Goal: Task Accomplishment & Management: Complete application form

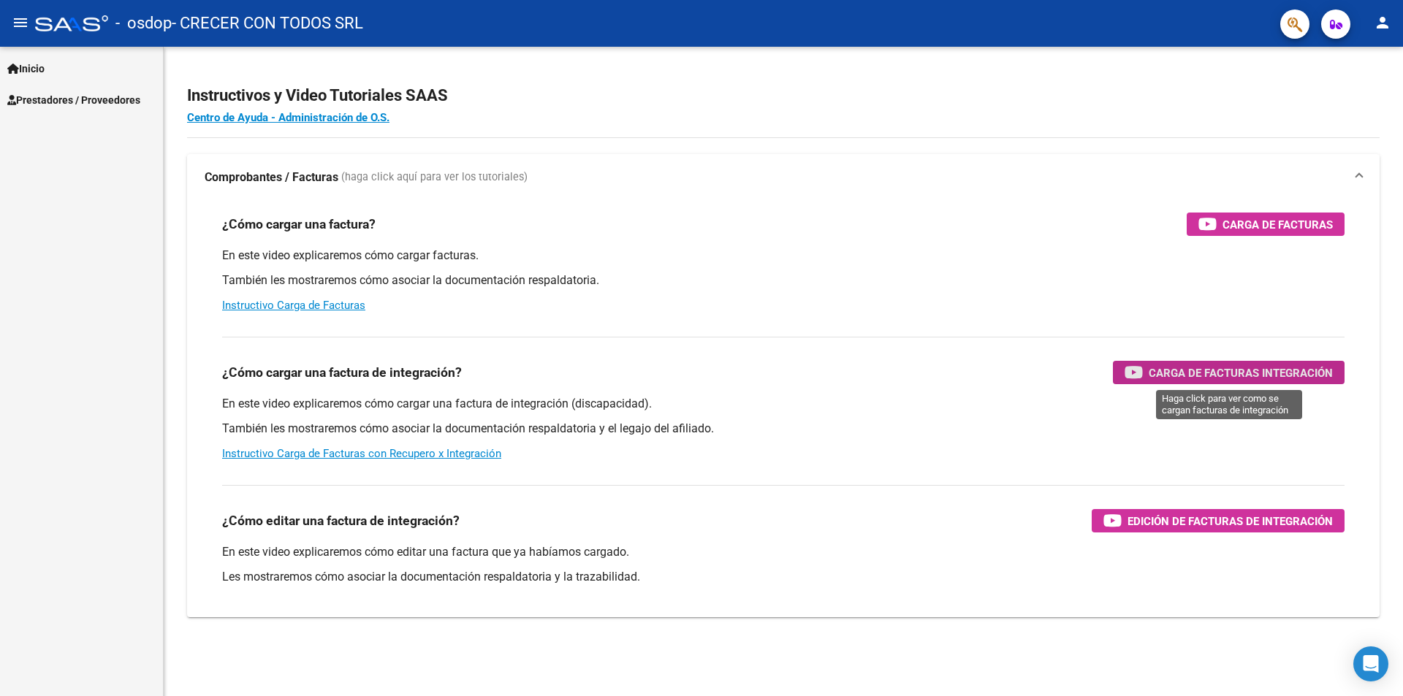
click at [1270, 367] on span "Carga de Facturas Integración" at bounding box center [1241, 373] width 184 height 18
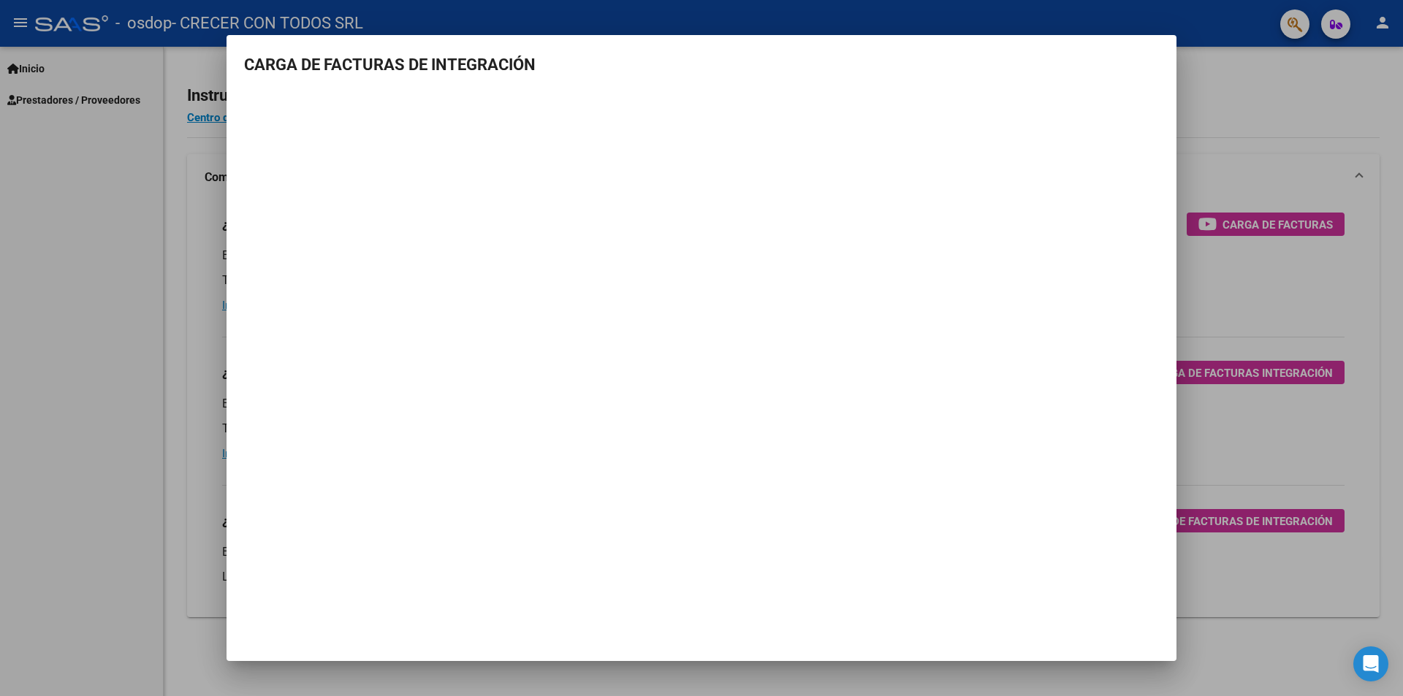
click at [55, 96] on div at bounding box center [701, 348] width 1403 height 696
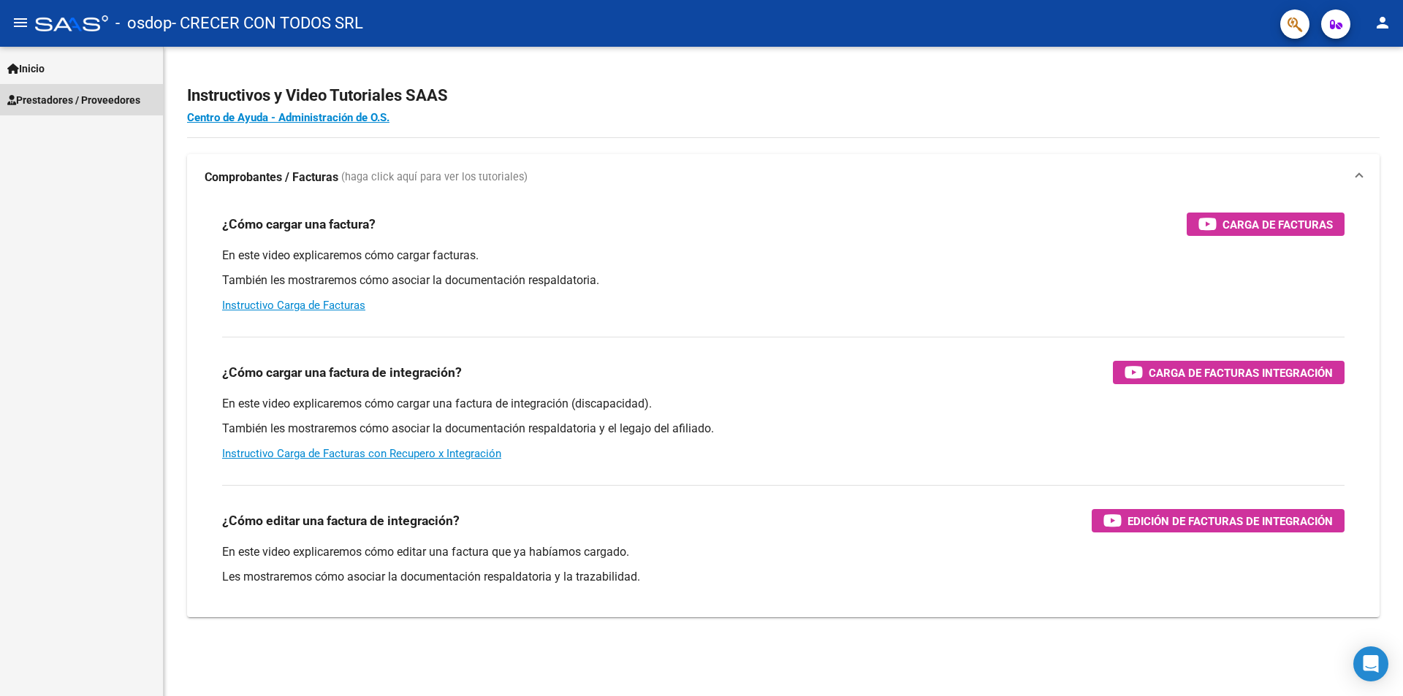
click at [111, 100] on span "Prestadores / Proveedores" at bounding box center [73, 100] width 133 height 16
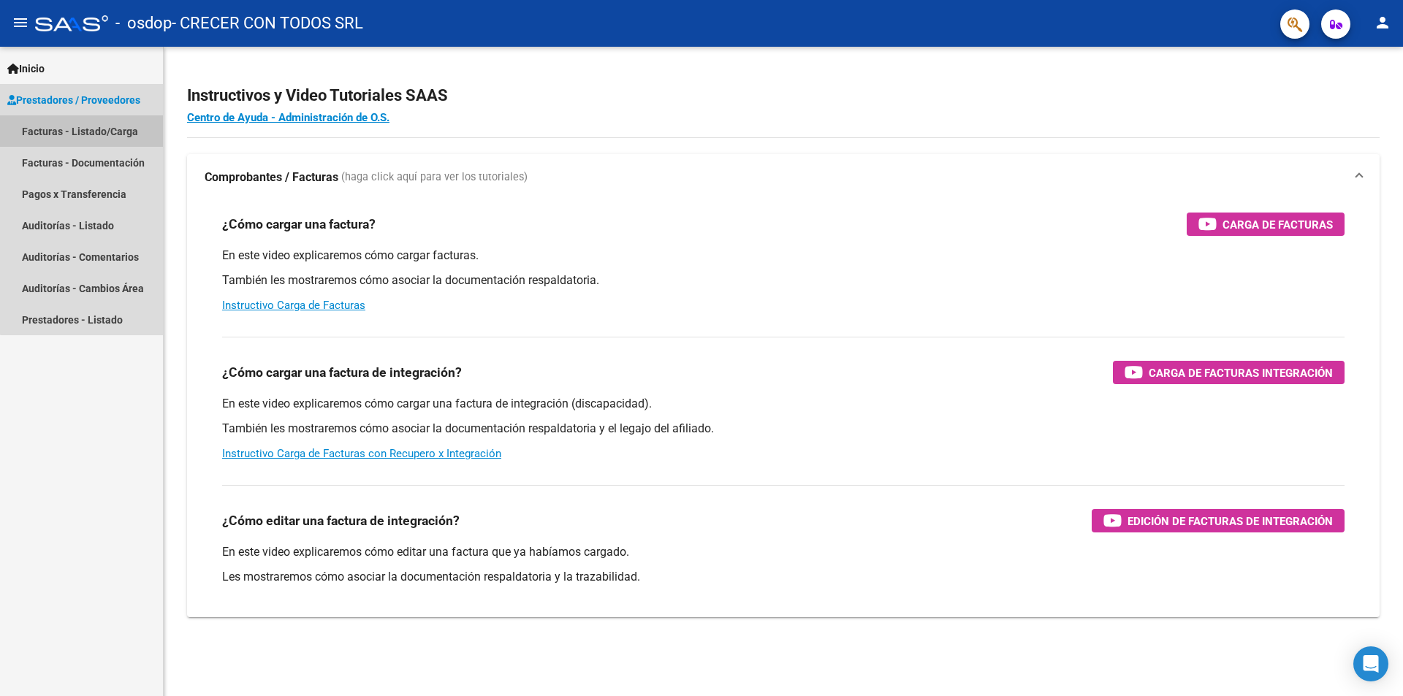
click at [118, 125] on link "Facturas - Listado/Carga" at bounding box center [81, 130] width 163 height 31
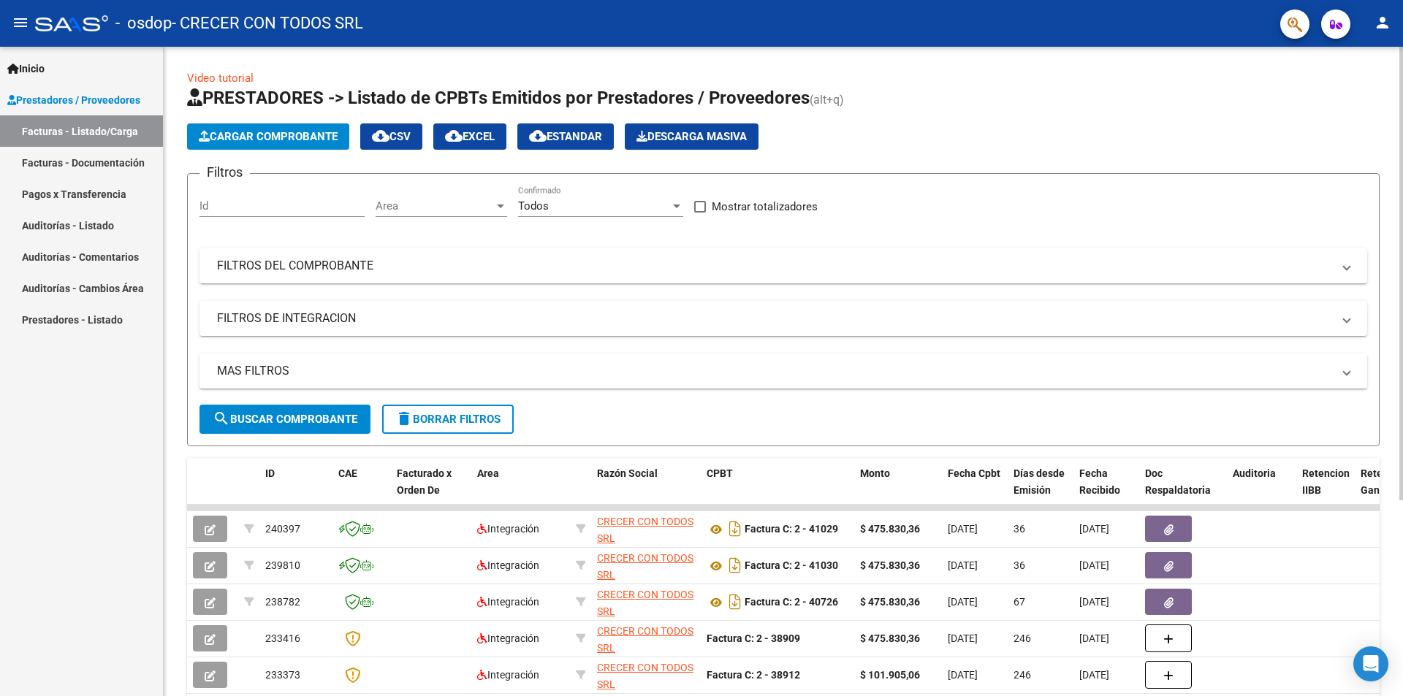
click at [317, 195] on div "Id" at bounding box center [282, 201] width 165 height 31
click at [438, 205] on span "Area" at bounding box center [435, 206] width 118 height 13
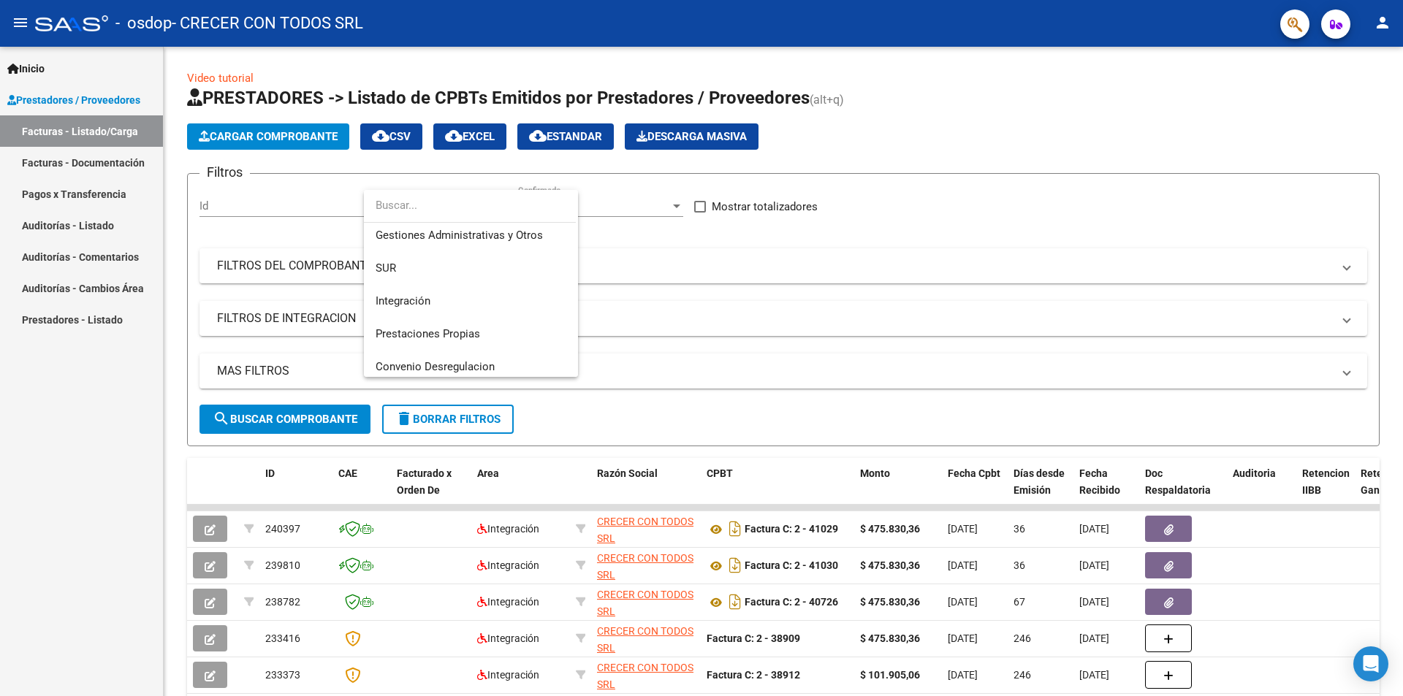
scroll to position [23, 0]
click at [253, 210] on div at bounding box center [701, 348] width 1403 height 696
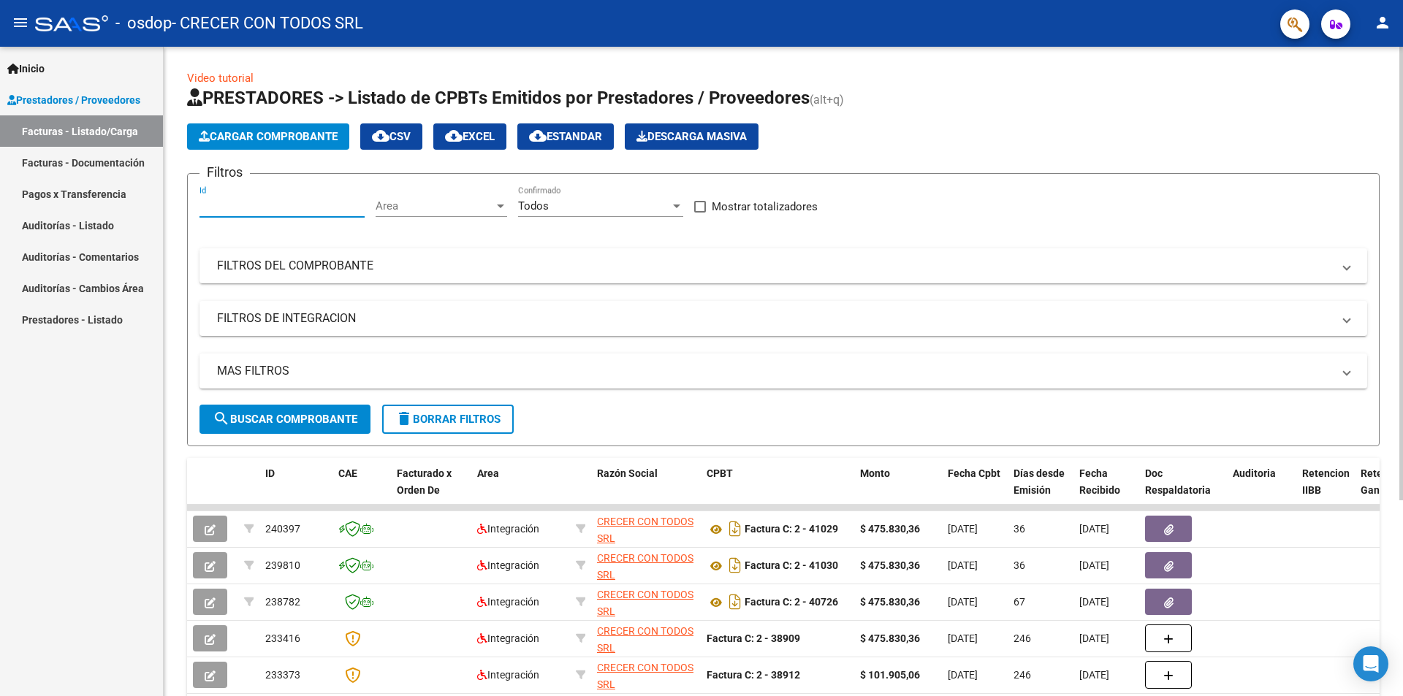
click at [254, 208] on input "Id" at bounding box center [282, 206] width 165 height 13
click at [337, 416] on span "search Buscar Comprobante" at bounding box center [285, 419] width 145 height 13
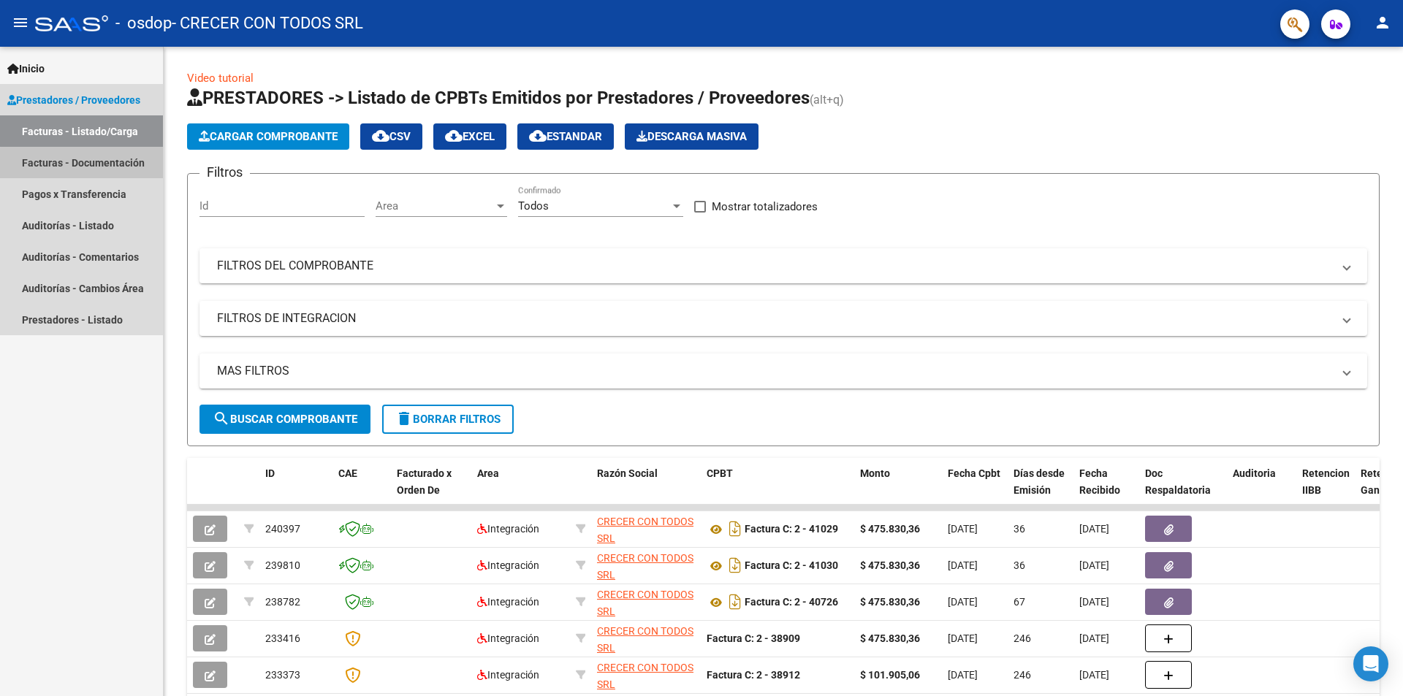
click at [85, 163] on link "Facturas - Documentación" at bounding box center [81, 162] width 163 height 31
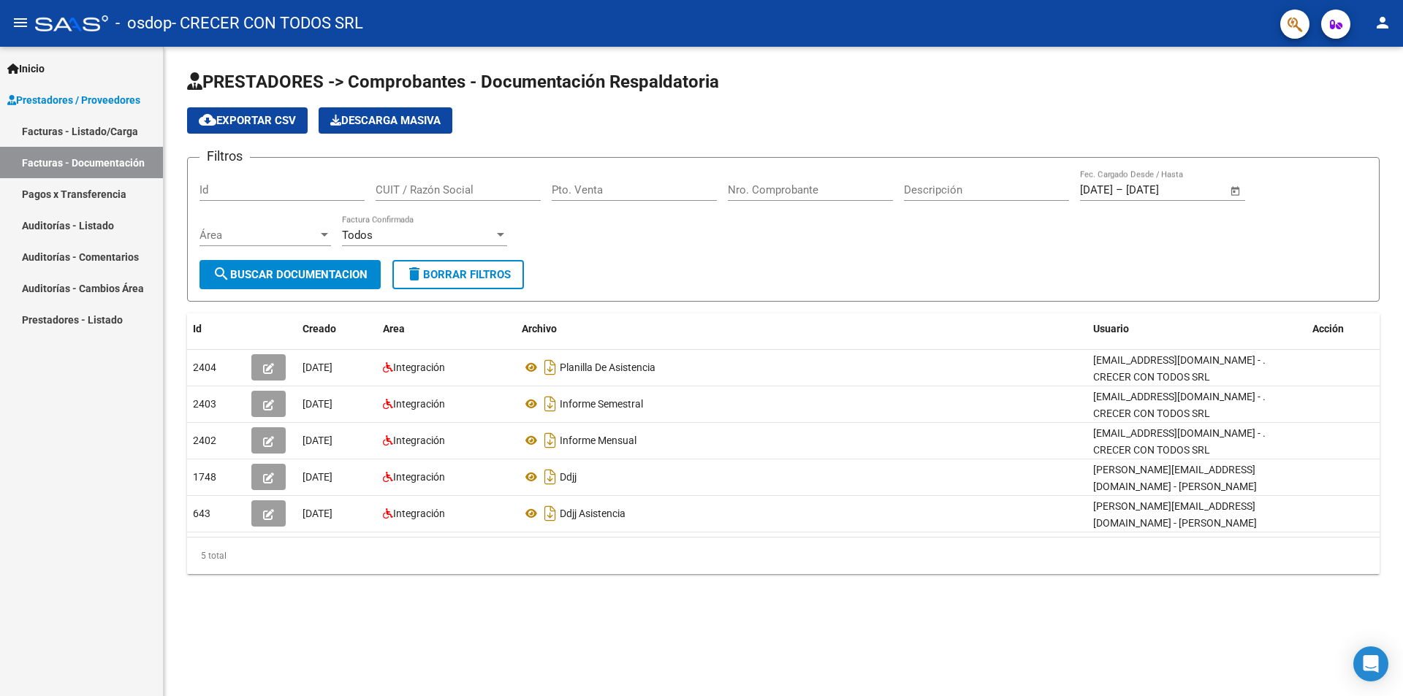
click at [92, 96] on span "Prestadores / Proveedores" at bounding box center [73, 100] width 133 height 16
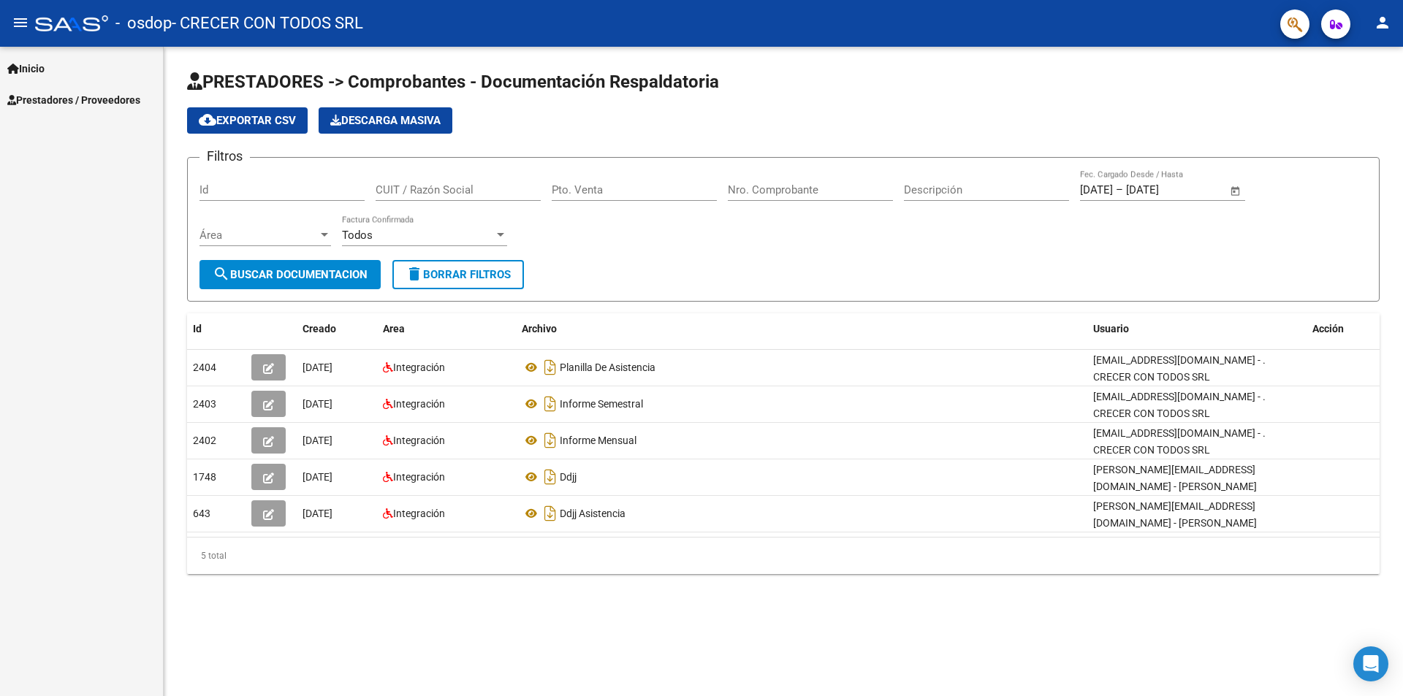
click at [42, 61] on span "Inicio" at bounding box center [25, 69] width 37 height 16
click at [64, 98] on link "Instructivos" at bounding box center [81, 99] width 163 height 31
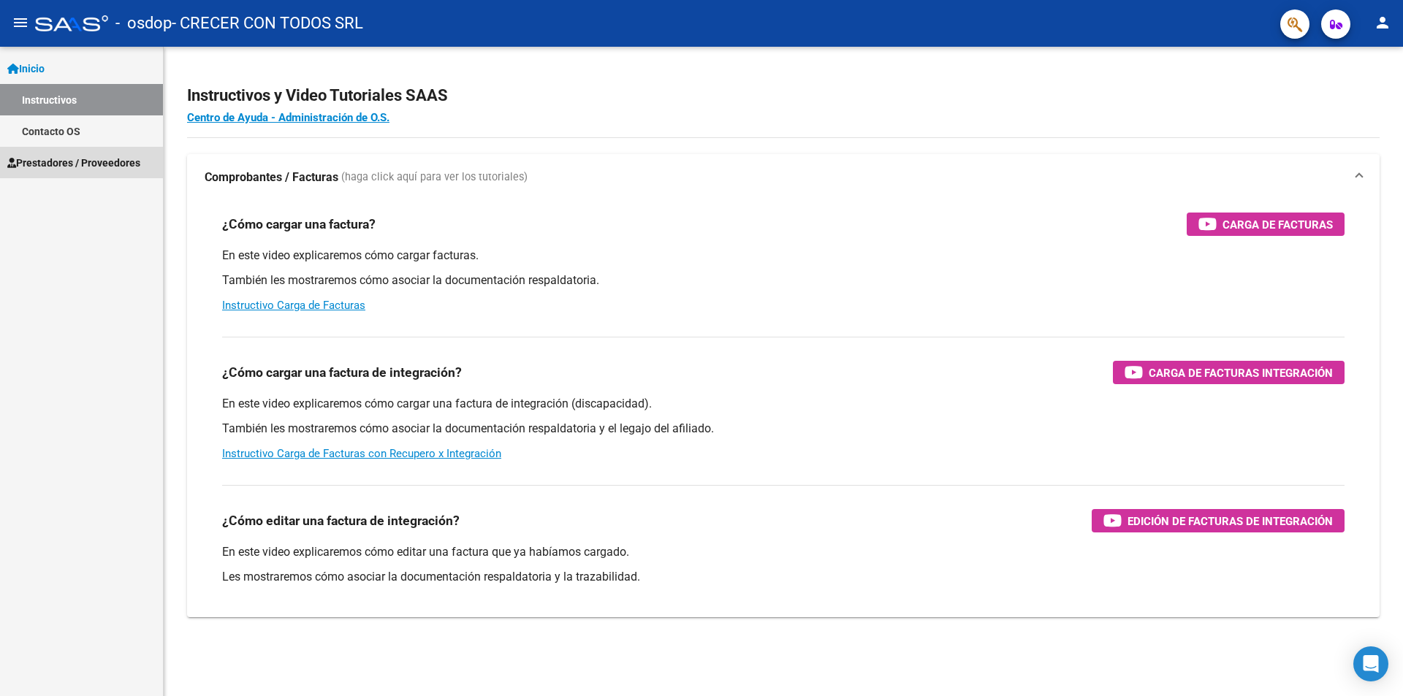
click at [85, 156] on span "Prestadores / Proveedores" at bounding box center [73, 163] width 133 height 16
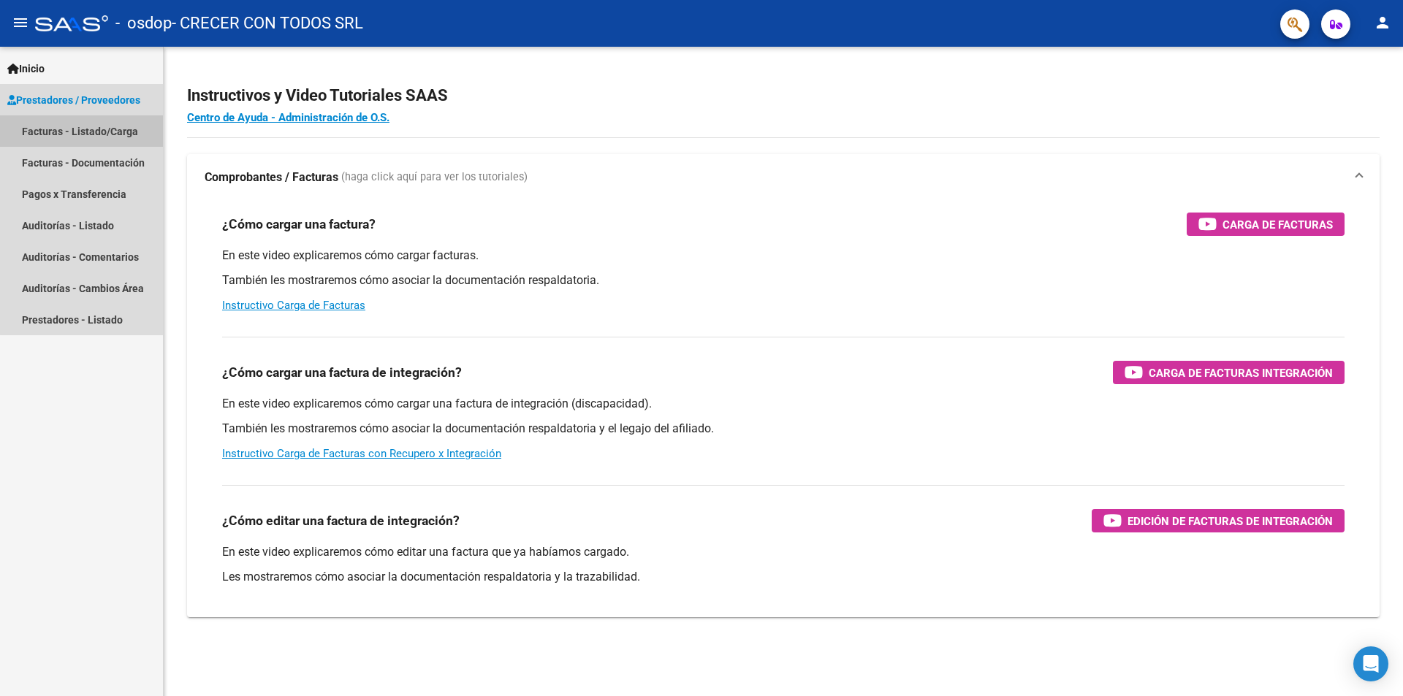
click at [115, 132] on link "Facturas - Listado/Carga" at bounding box center [81, 130] width 163 height 31
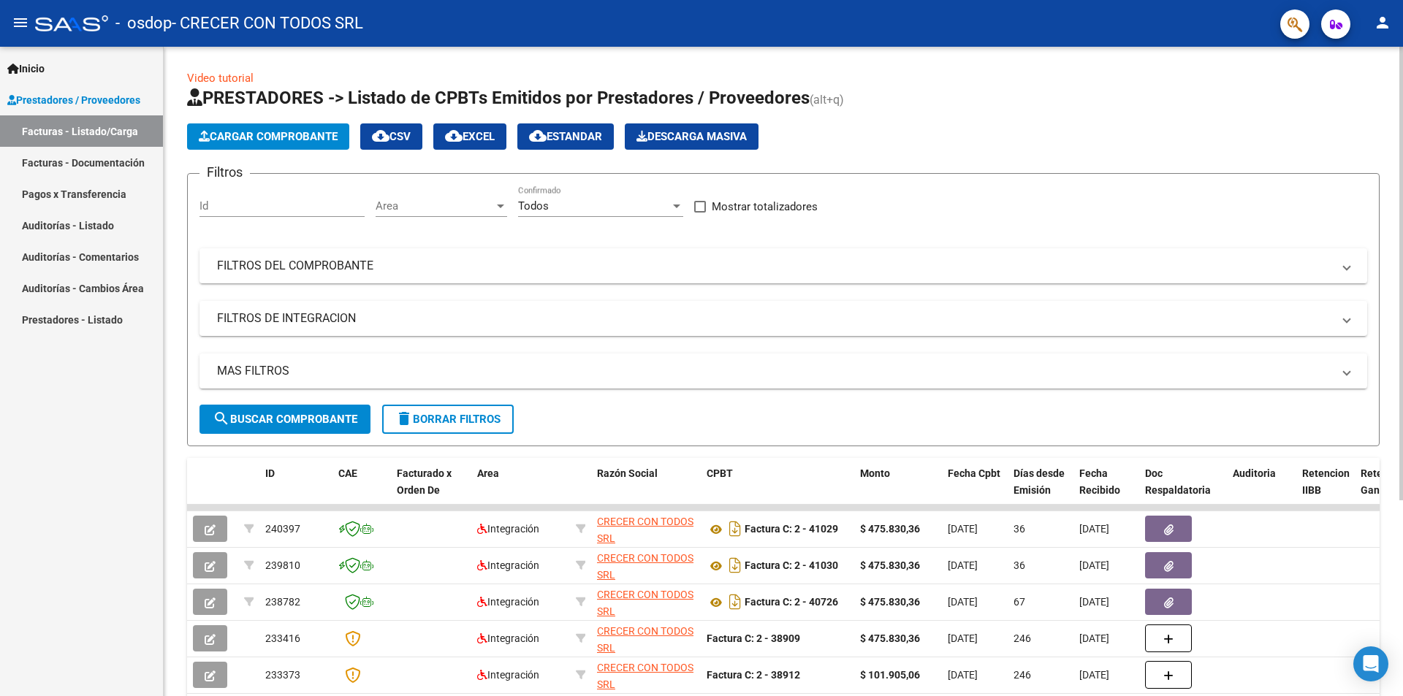
click at [290, 132] on span "Cargar Comprobante" at bounding box center [268, 136] width 139 height 13
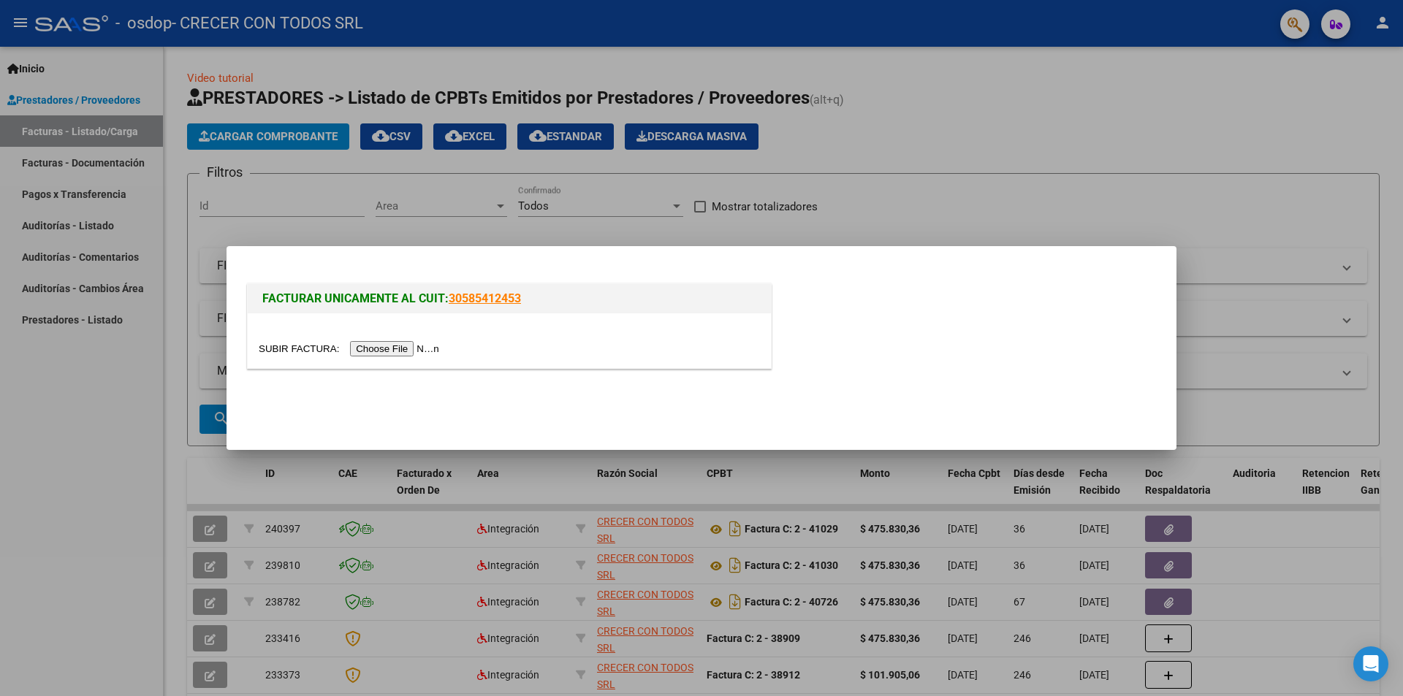
click at [403, 343] on input "file" at bounding box center [351, 348] width 185 height 15
click at [422, 350] on input "file" at bounding box center [351, 348] width 185 height 15
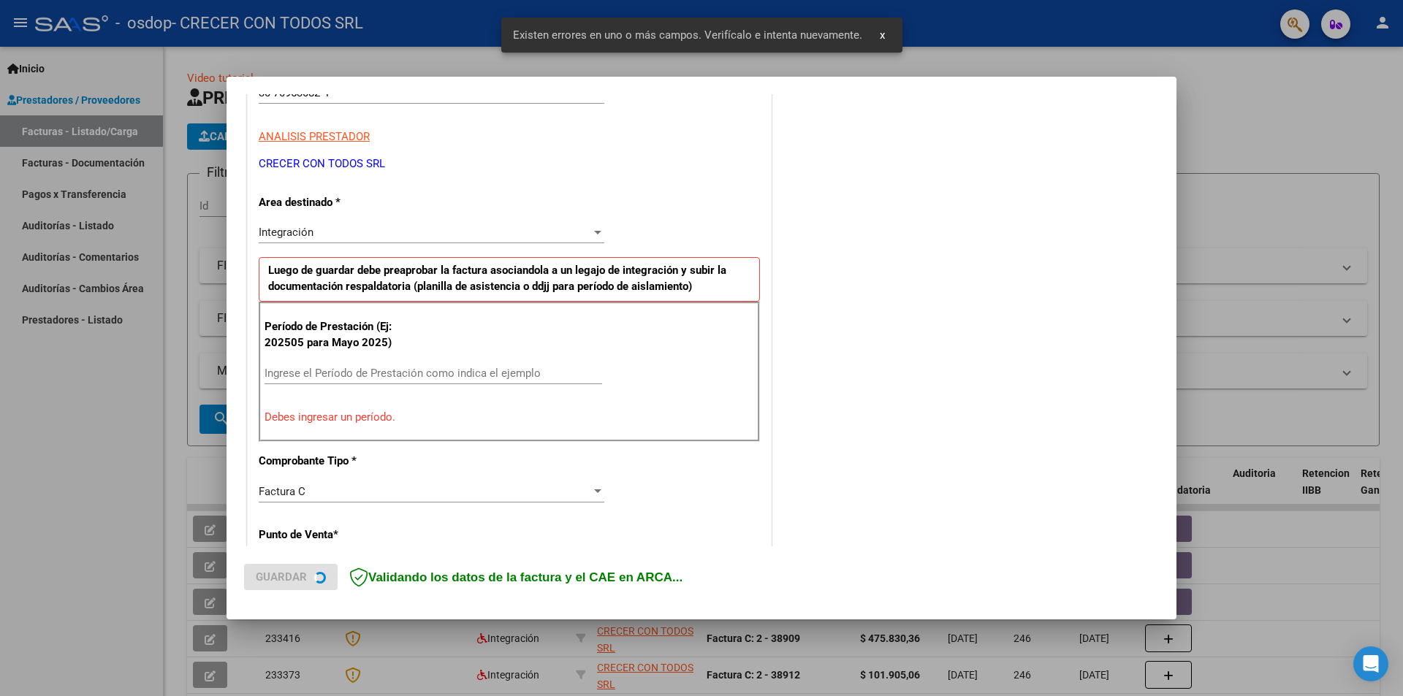
scroll to position [255, 0]
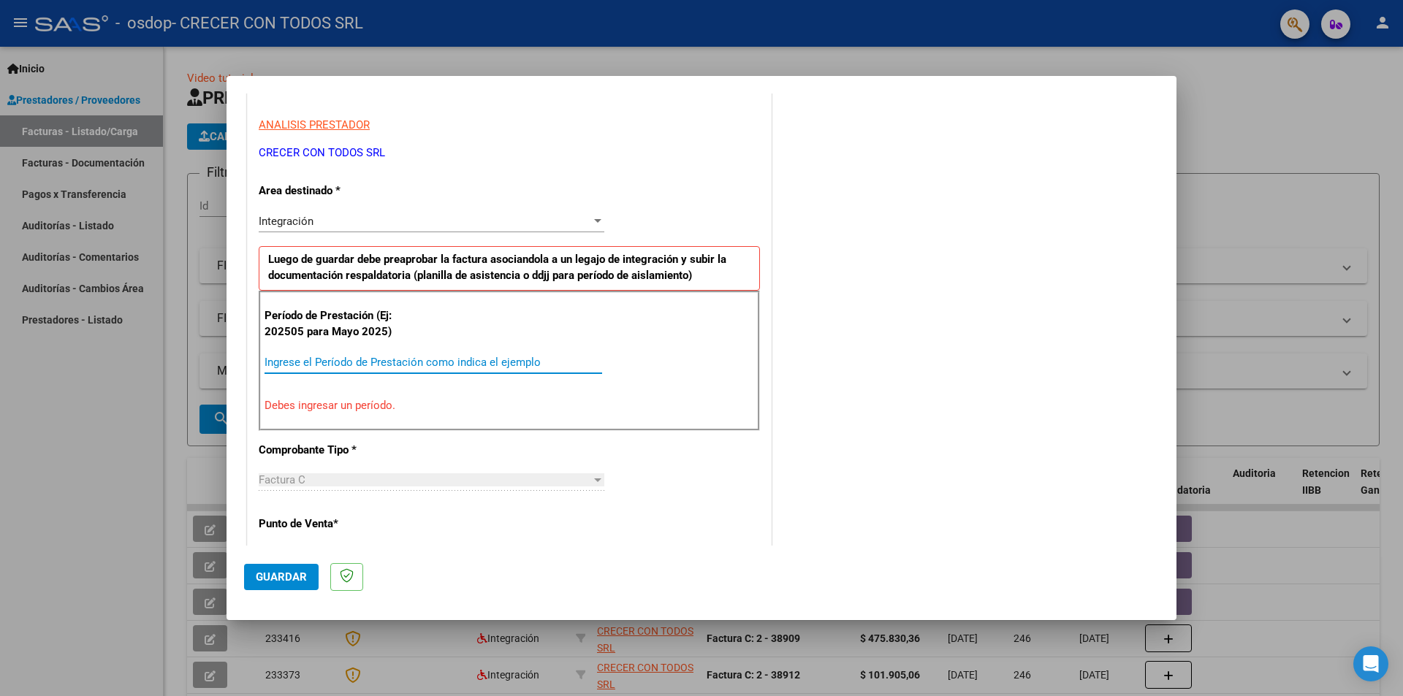
click at [498, 360] on input "Ingrese el Período de Prestación como indica el ejemplo" at bounding box center [434, 362] width 338 height 13
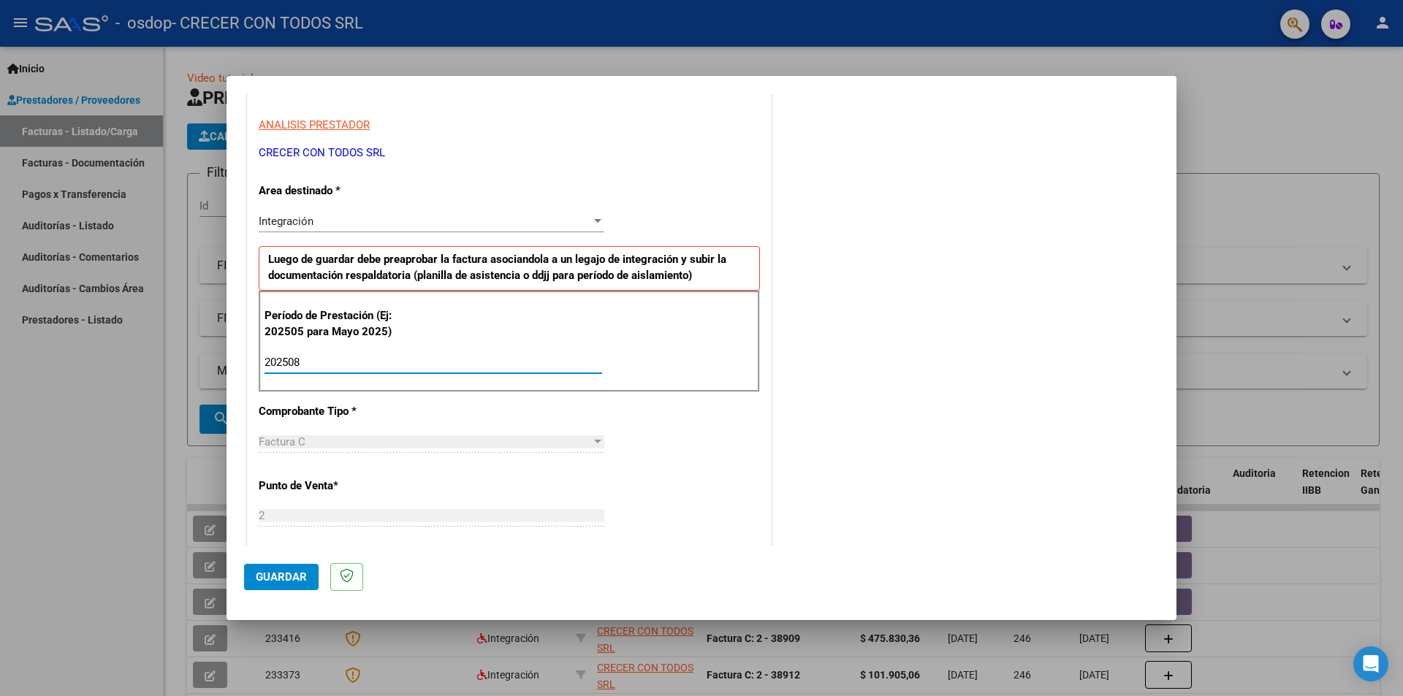
type input "202508"
click at [595, 438] on div at bounding box center [597, 442] width 13 height 12
click at [599, 221] on div at bounding box center [597, 222] width 13 height 12
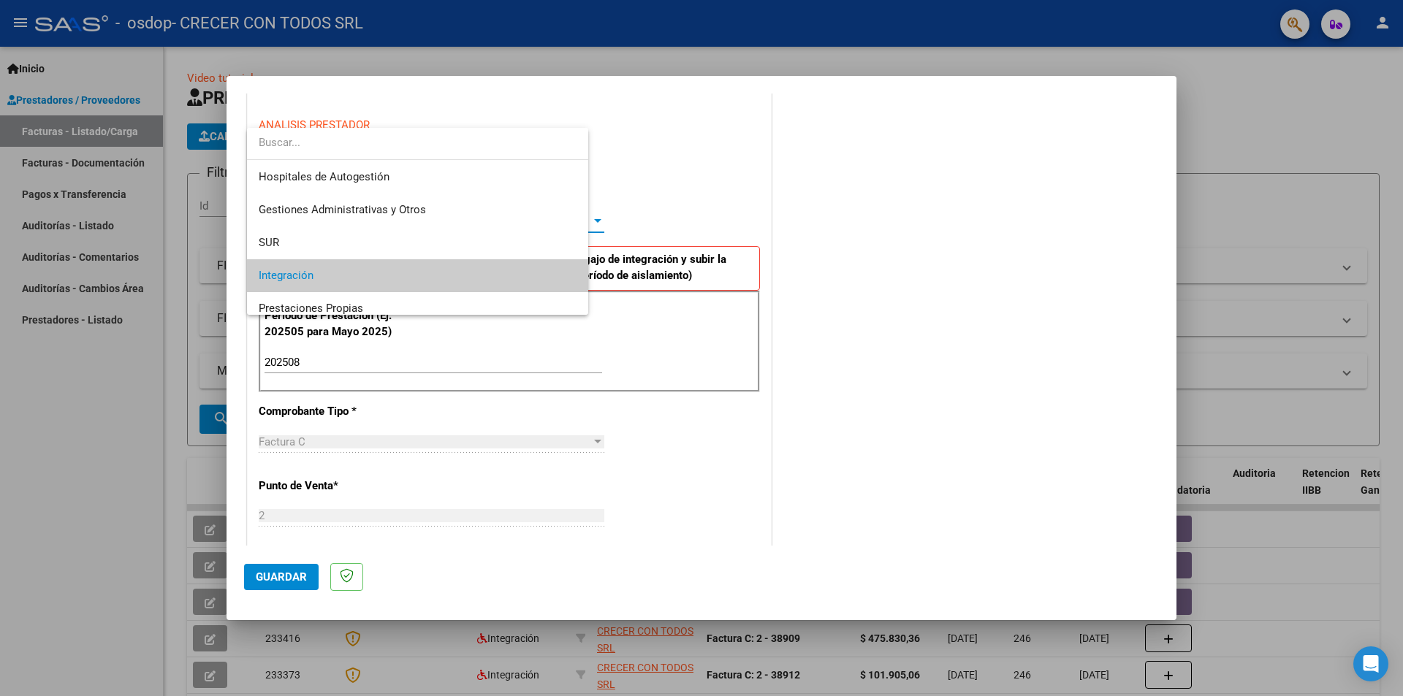
scroll to position [55, 0]
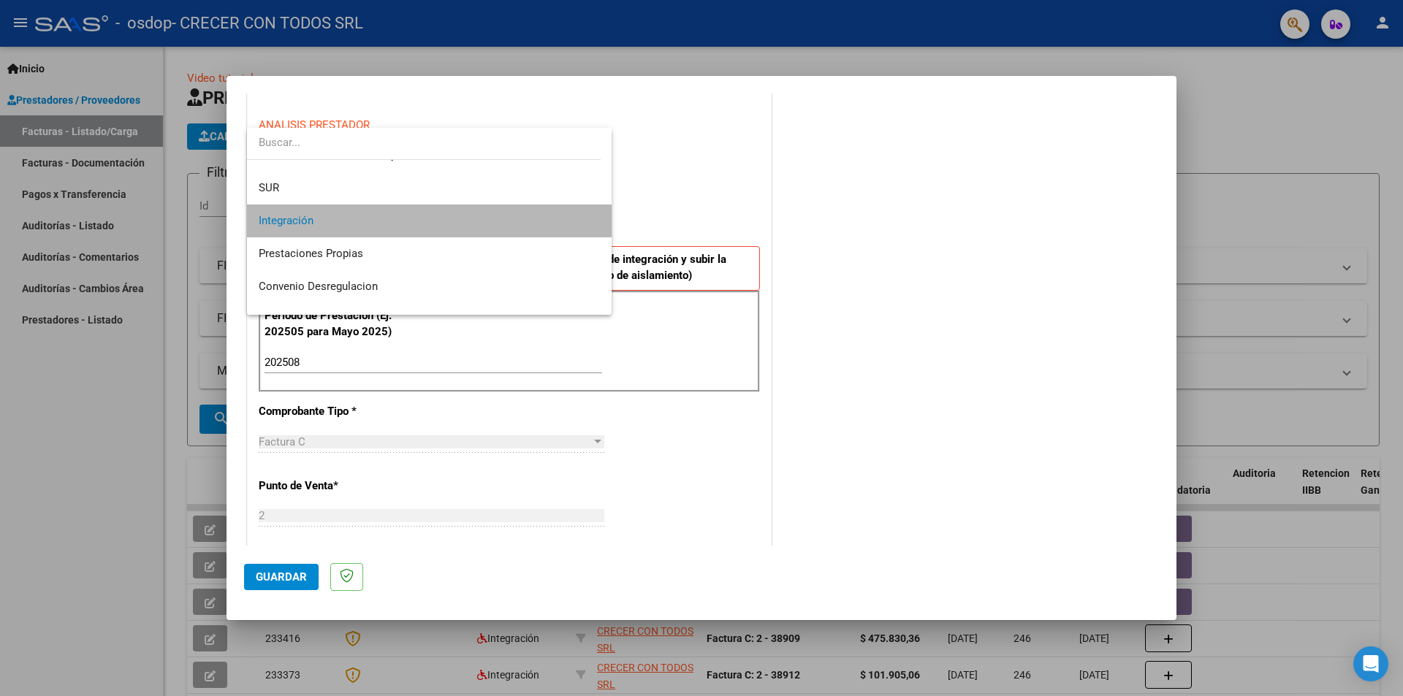
click at [514, 219] on span "Integración" at bounding box center [429, 221] width 341 height 33
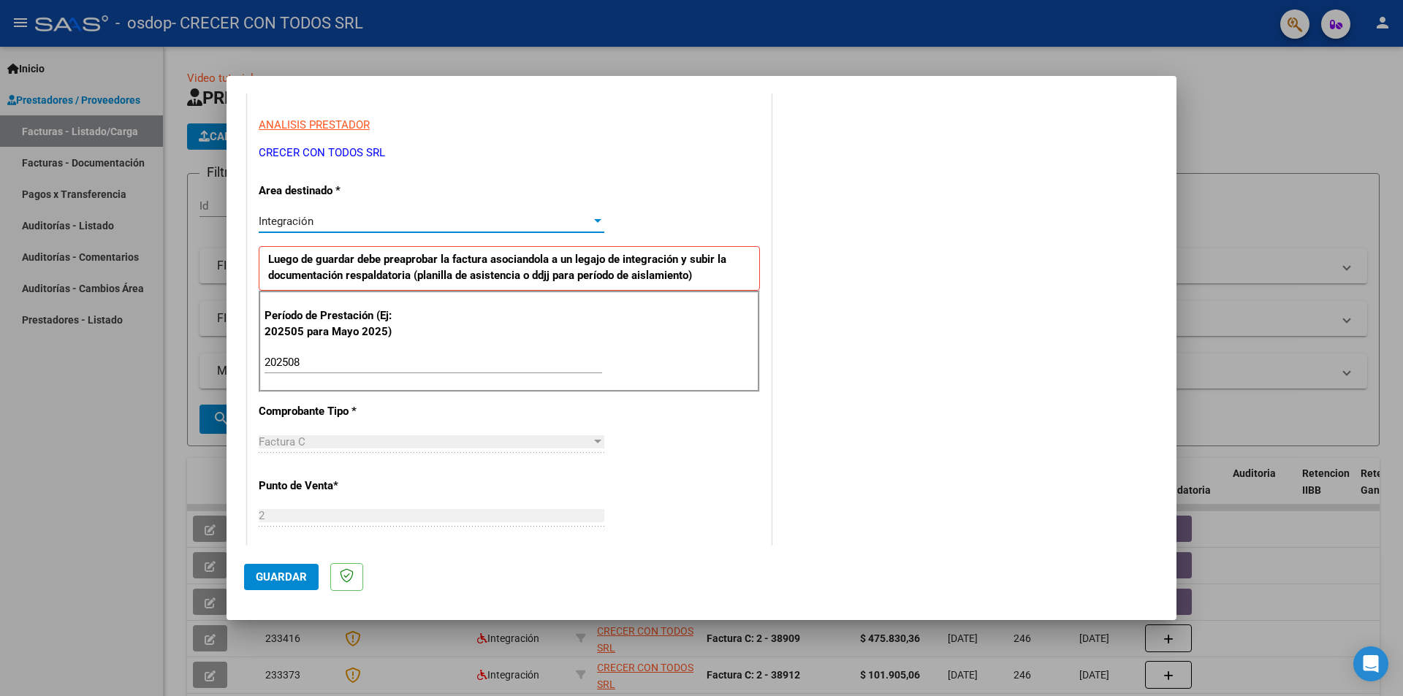
click at [586, 441] on div "Factura C" at bounding box center [425, 442] width 333 height 13
click at [596, 440] on div at bounding box center [597, 442] width 7 height 4
click at [455, 371] on div "202508 Ingrese el Período de Prestación como indica el ejemplo" at bounding box center [434, 363] width 338 height 22
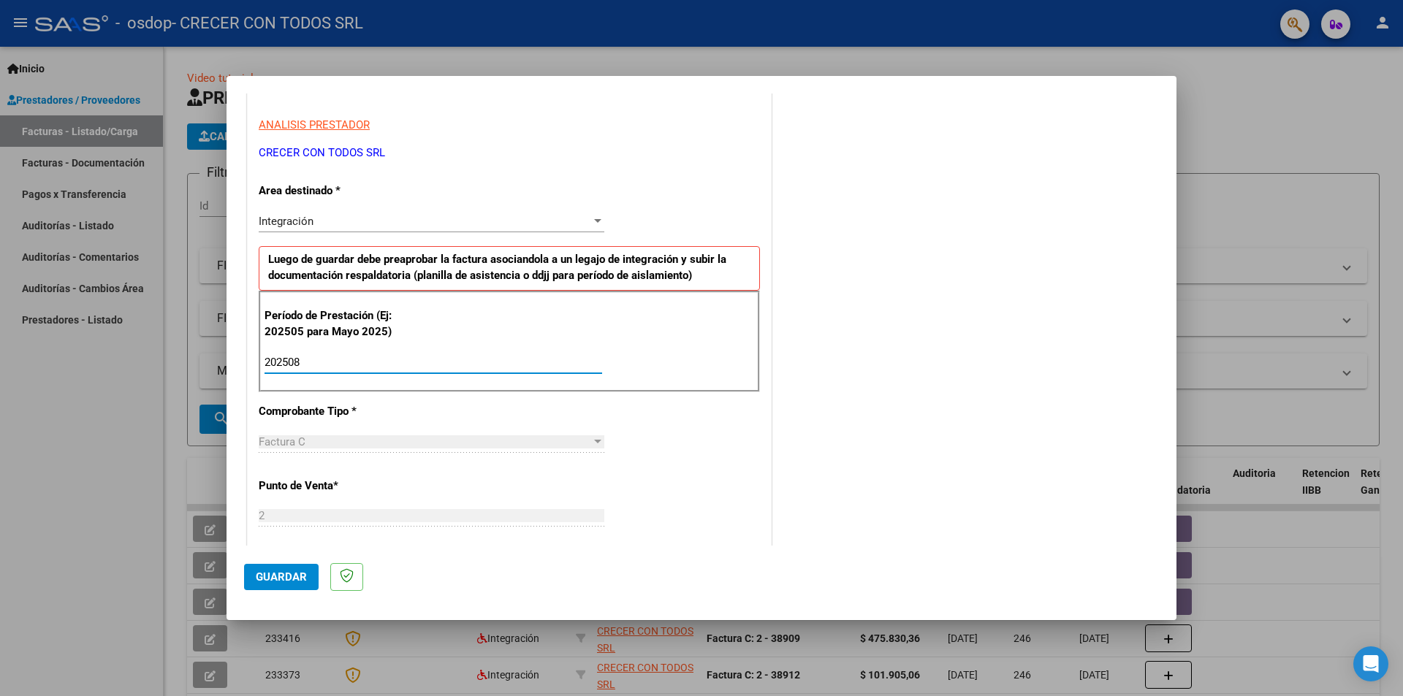
click at [276, 571] on span "Guardar" at bounding box center [281, 577] width 51 height 13
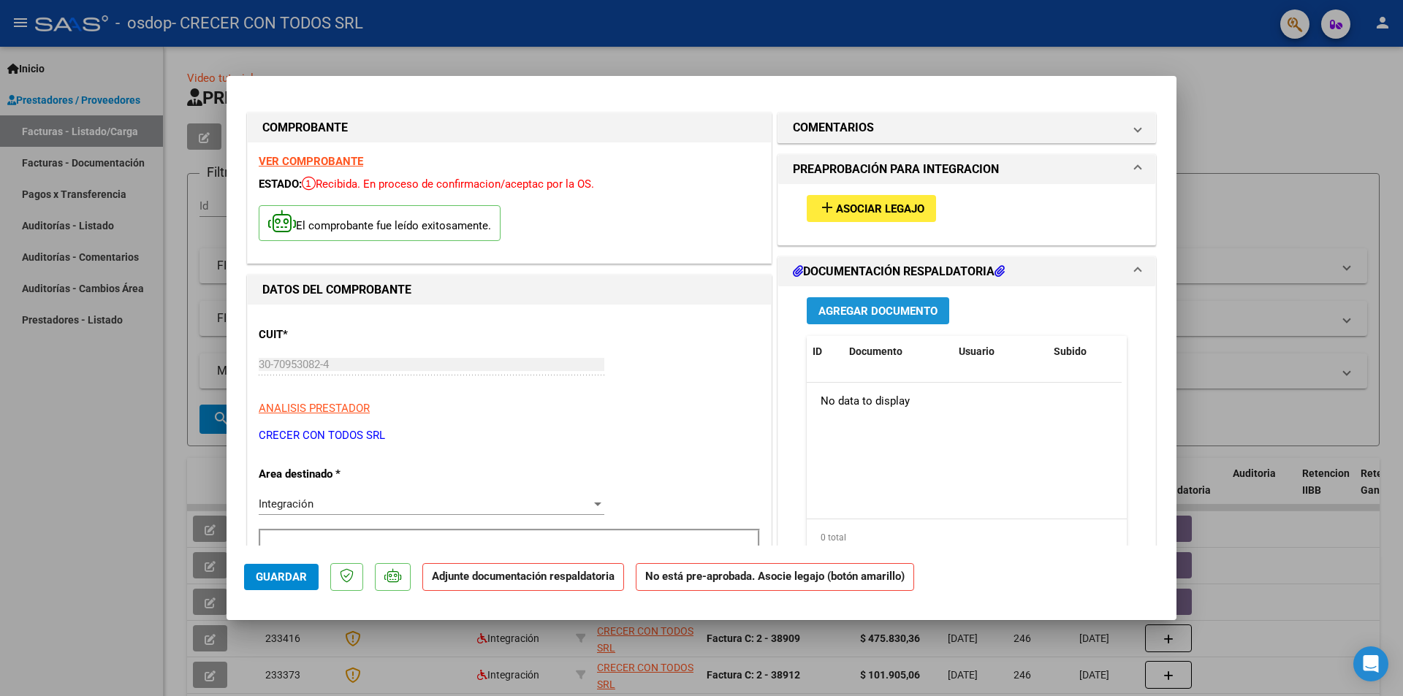
click at [867, 308] on span "Agregar Documento" at bounding box center [877, 311] width 119 height 13
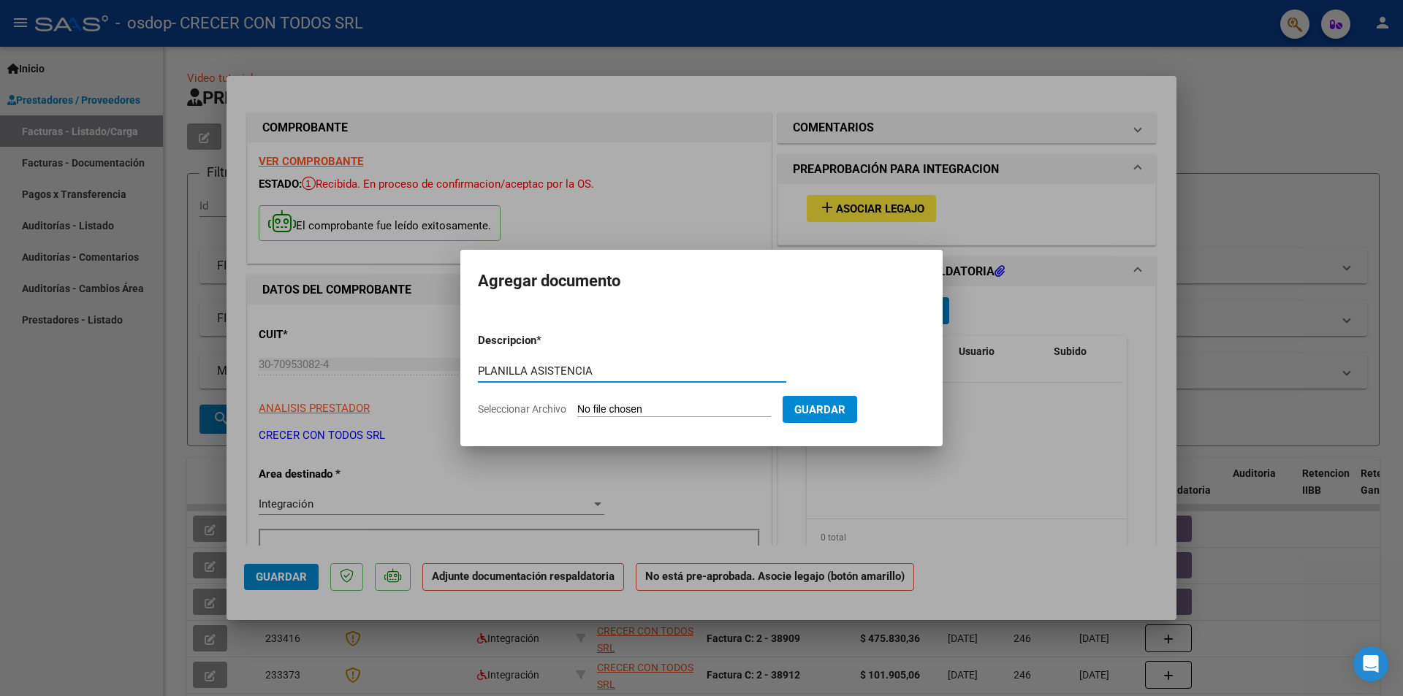
type input "PLANILLA ASISTENCIA"
click at [742, 411] on input "Seleccionar Archivo" at bounding box center [674, 410] width 194 height 14
type input "C:\fakepath\PA OSDOP CARAM ROJO GUIÑAZU T MAI.PDF"
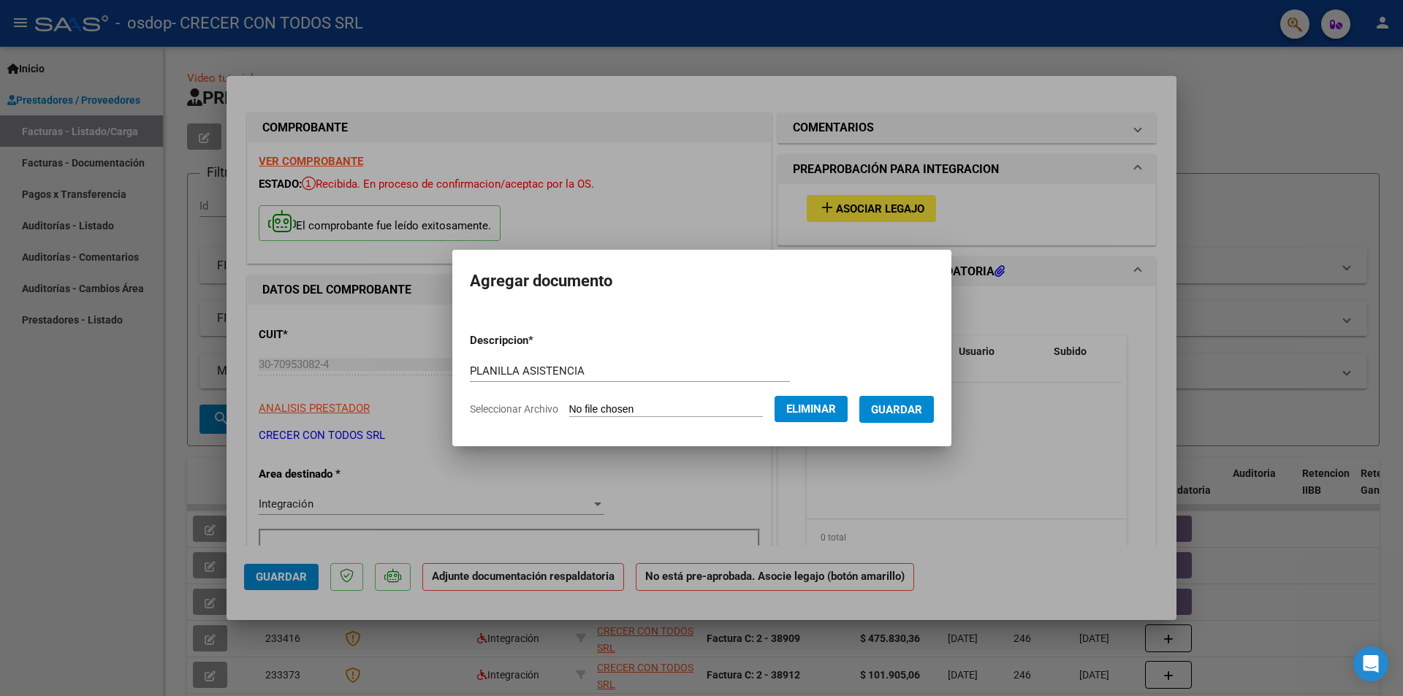
click at [918, 413] on span "Guardar" at bounding box center [896, 409] width 51 height 13
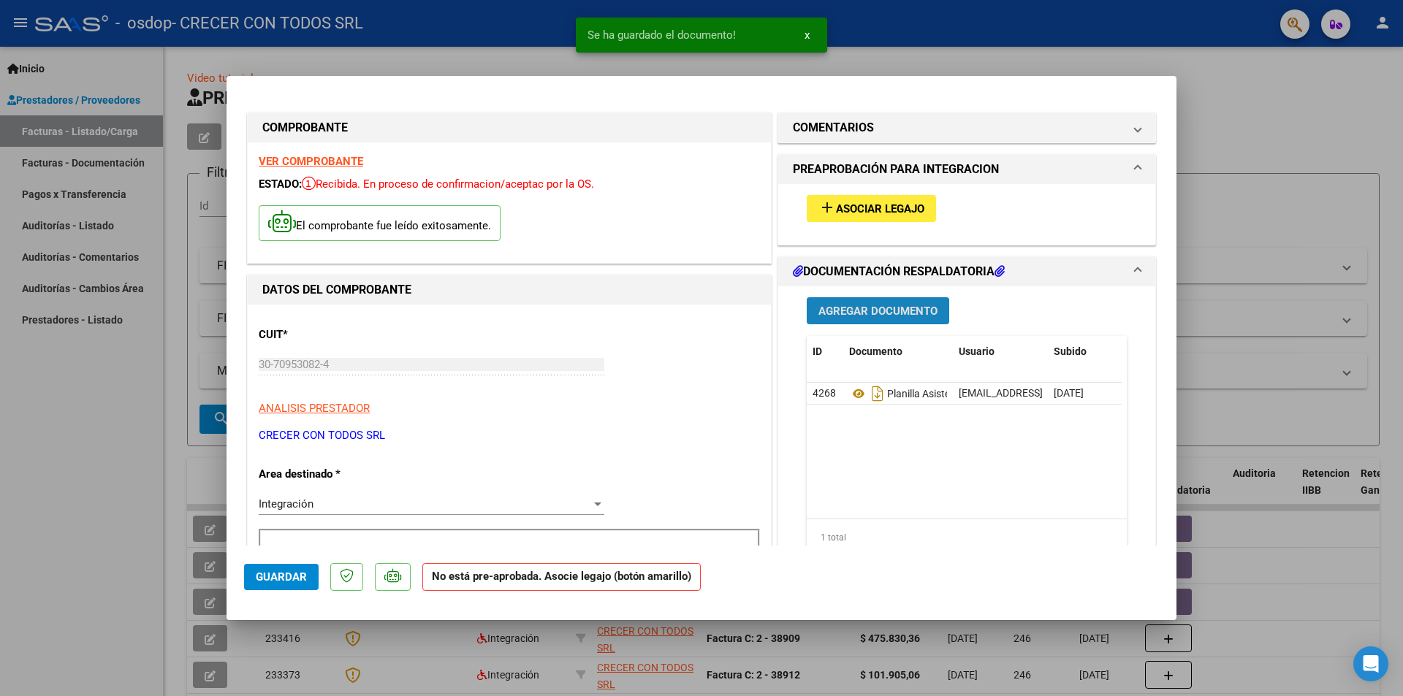
click at [891, 308] on span "Agregar Documento" at bounding box center [877, 311] width 119 height 13
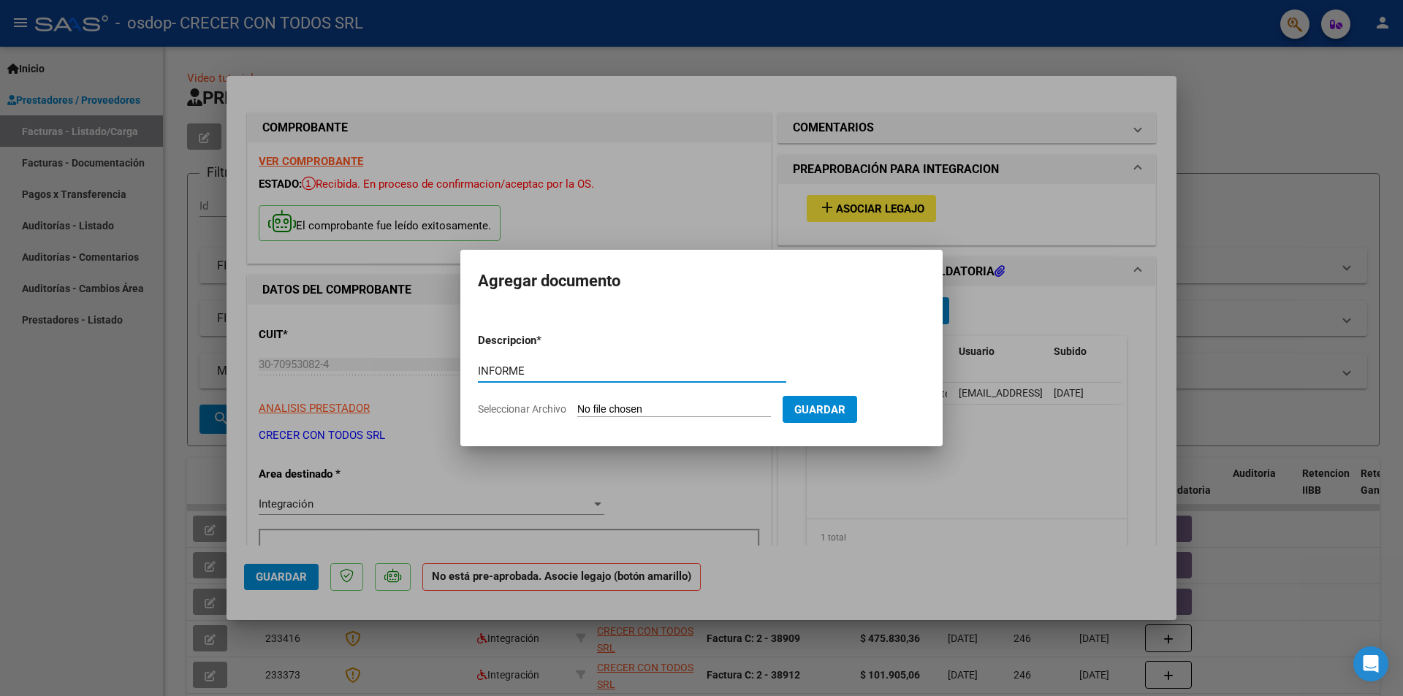
type input "INFORME"
click at [702, 406] on input "Seleccionar Archivo" at bounding box center [674, 410] width 194 height 14
type input "C:\fakepath\INF OSDOP CARAM ROJO GUIÑAZU T.PDF"
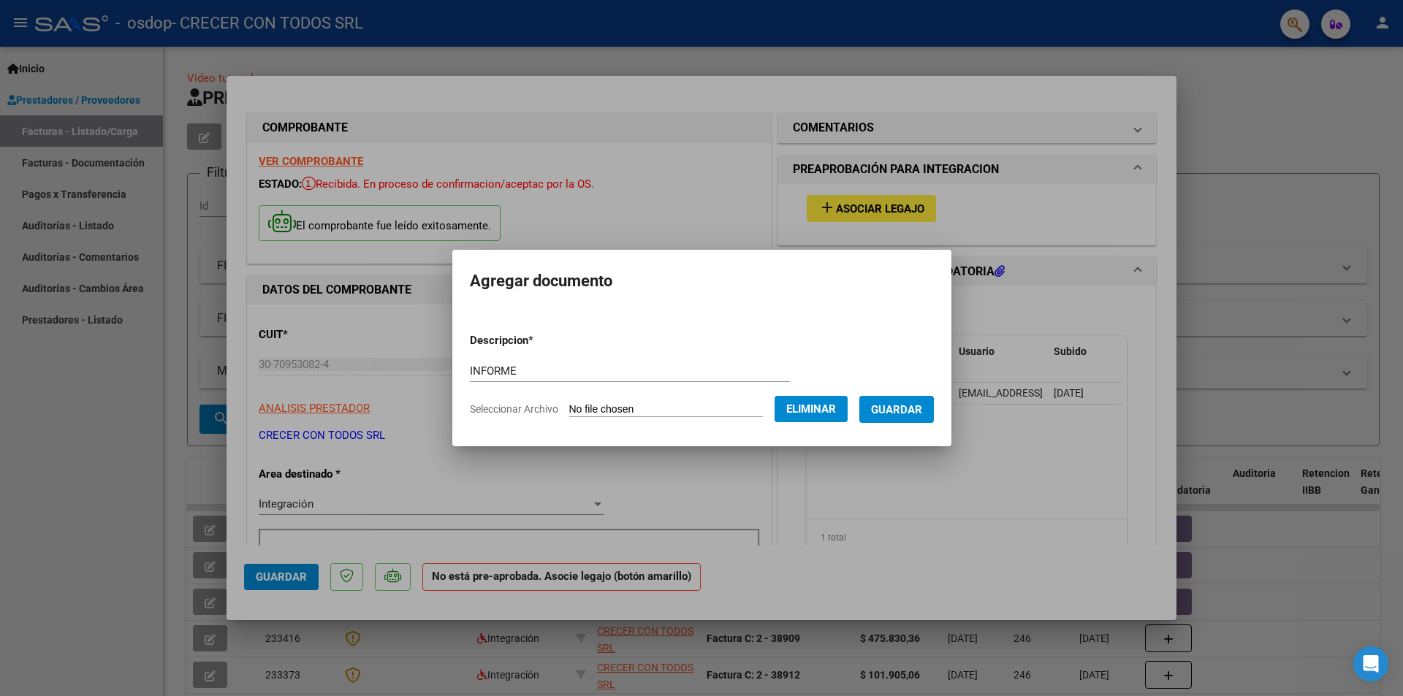
click at [906, 406] on span "Guardar" at bounding box center [896, 409] width 51 height 13
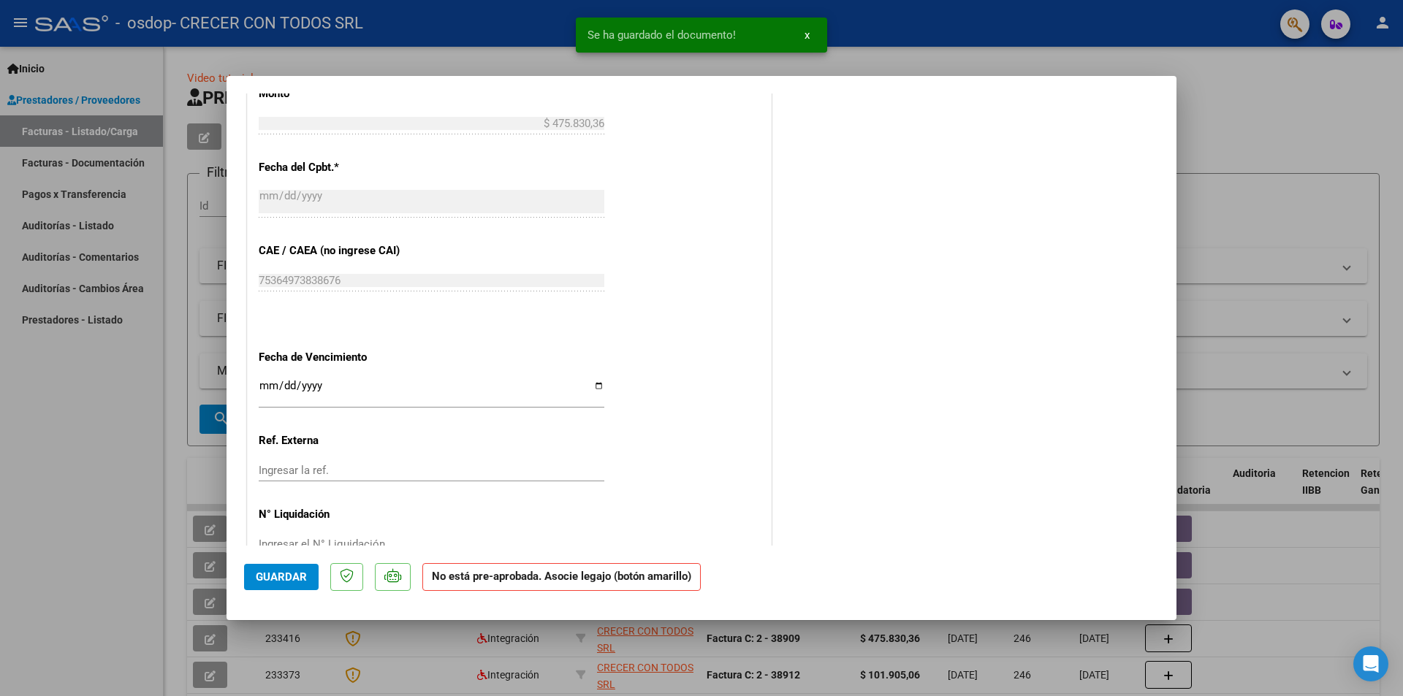
scroll to position [817, 0]
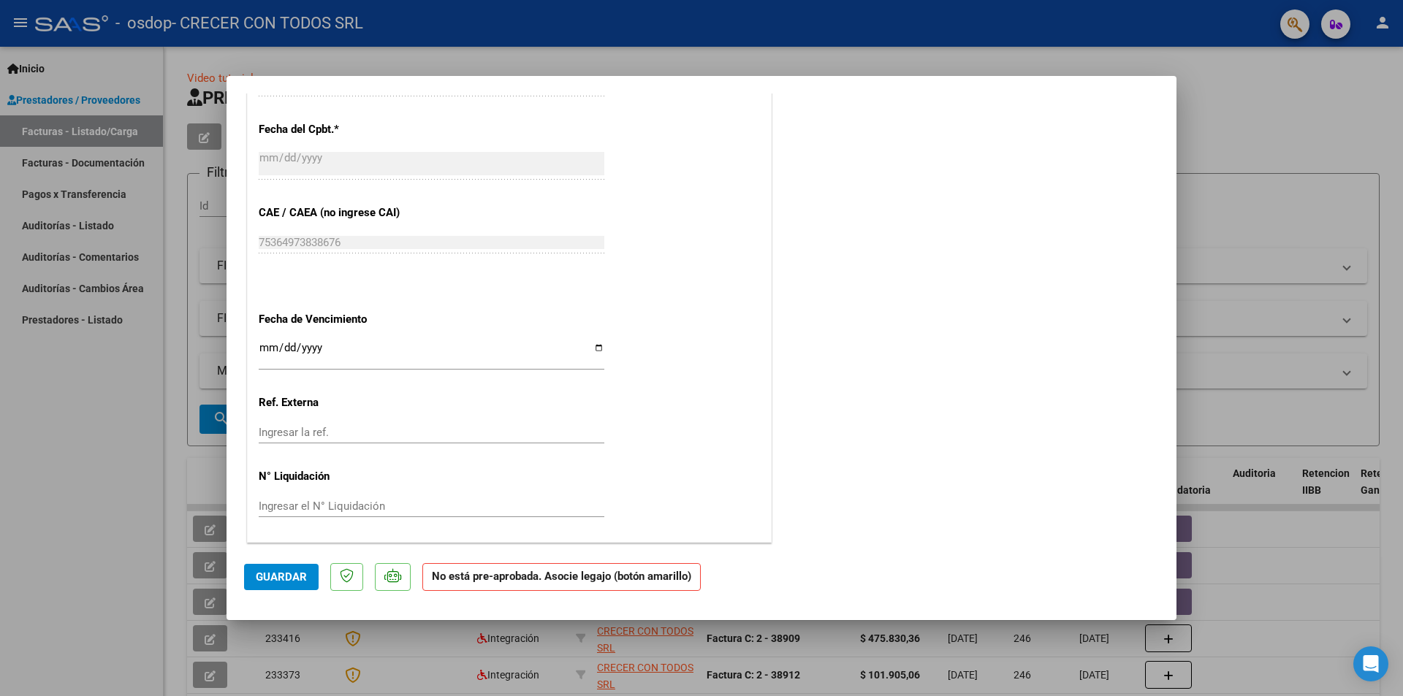
click at [596, 351] on input "Ingresar la fecha" at bounding box center [432, 353] width 346 height 23
type input "[DATE]"
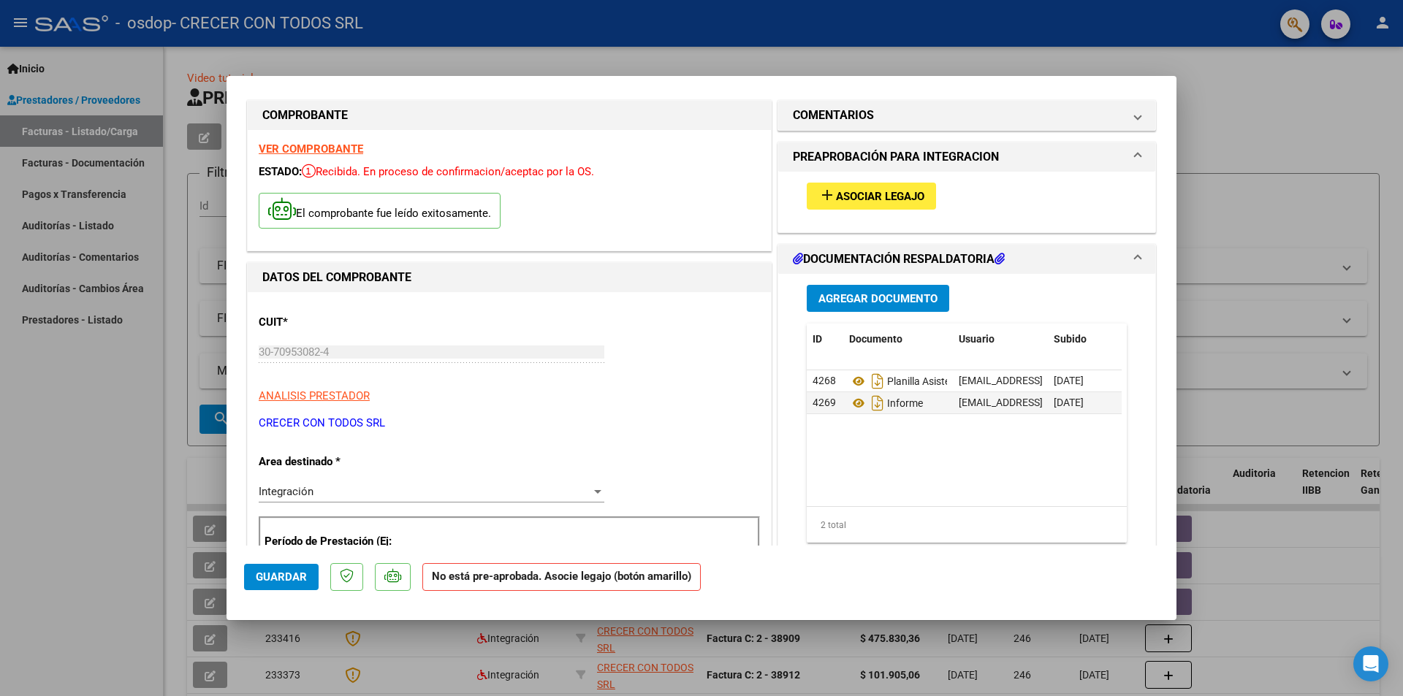
scroll to position [0, 0]
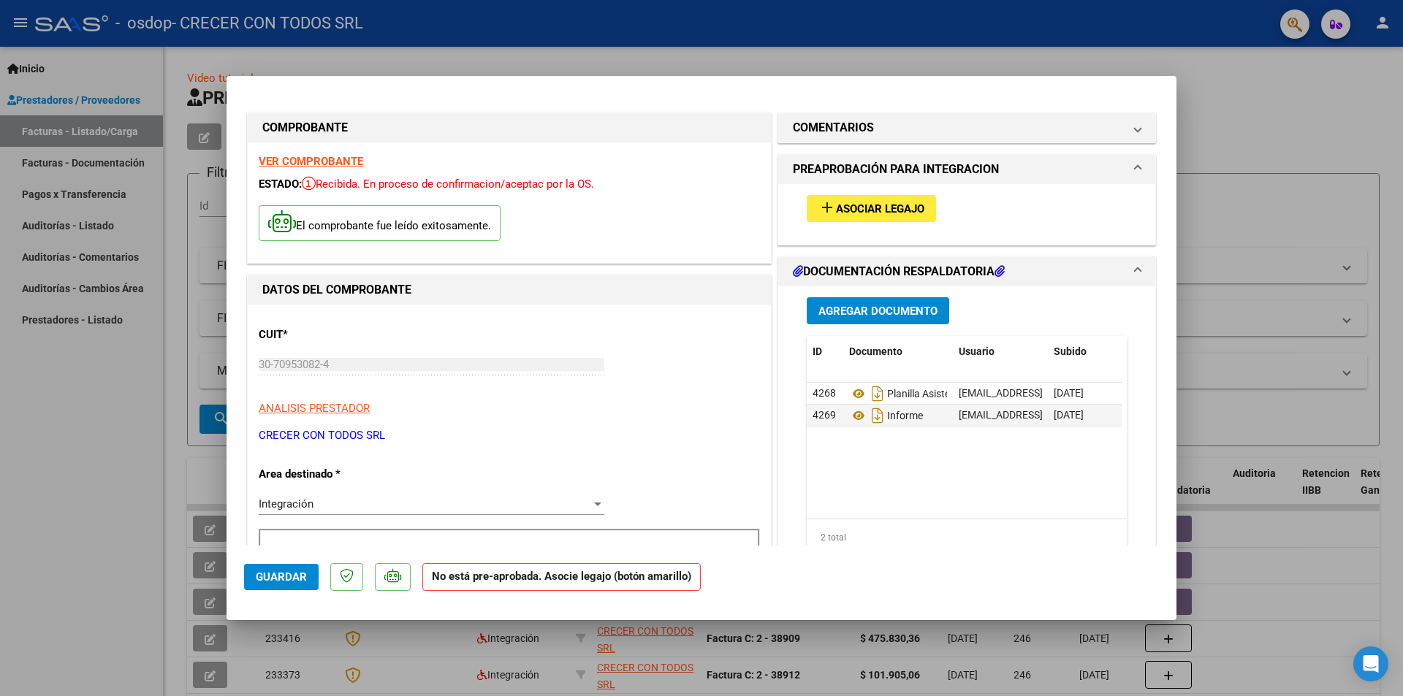
click at [877, 209] on span "Asociar Legajo" at bounding box center [880, 208] width 88 height 13
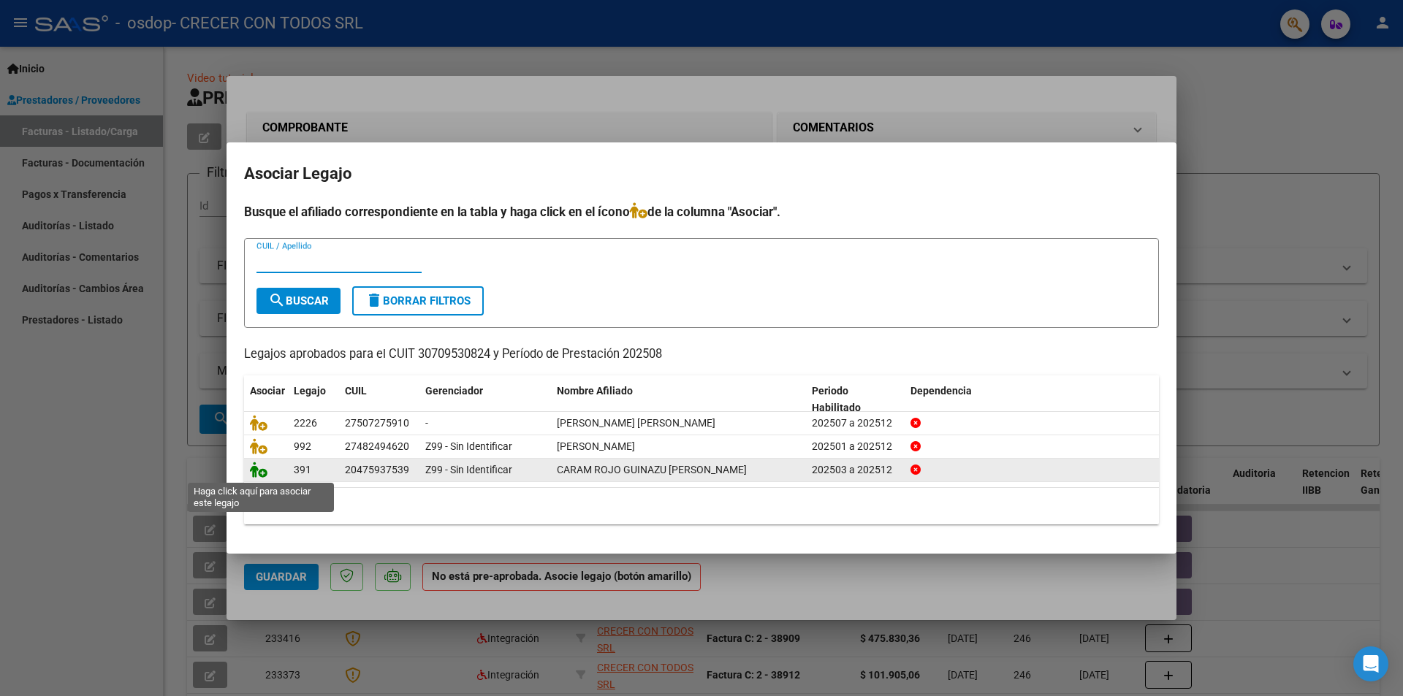
click at [257, 467] on icon at bounding box center [259, 470] width 18 height 16
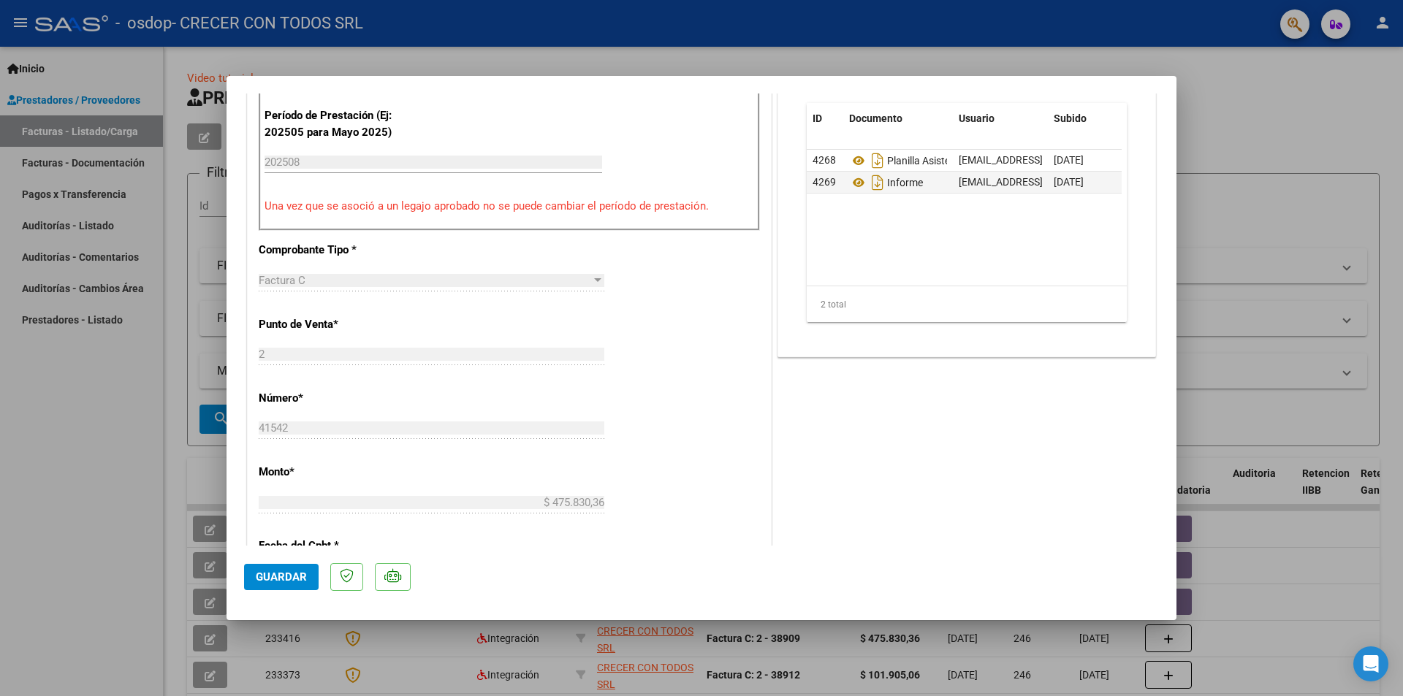
scroll to position [856, 0]
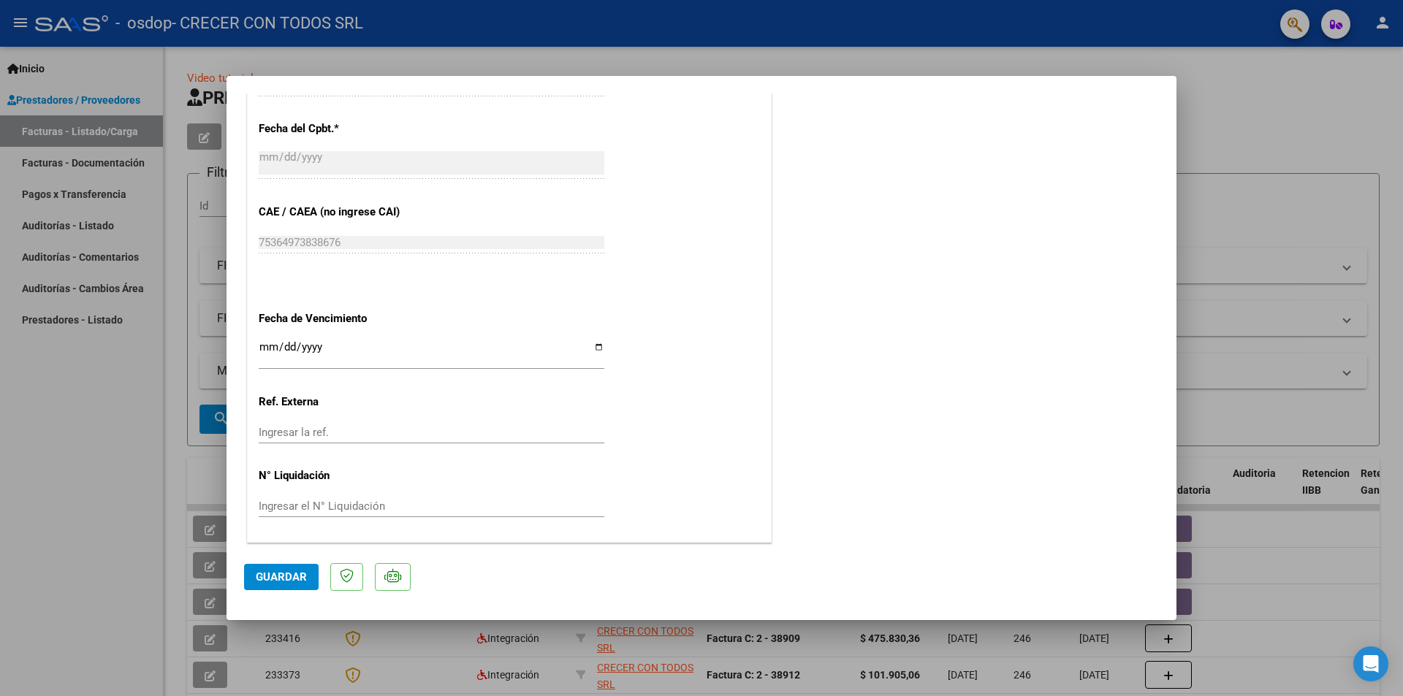
click at [277, 575] on span "Guardar" at bounding box center [281, 577] width 51 height 13
click at [1299, 130] on div at bounding box center [701, 348] width 1403 height 696
type input "$ 0,00"
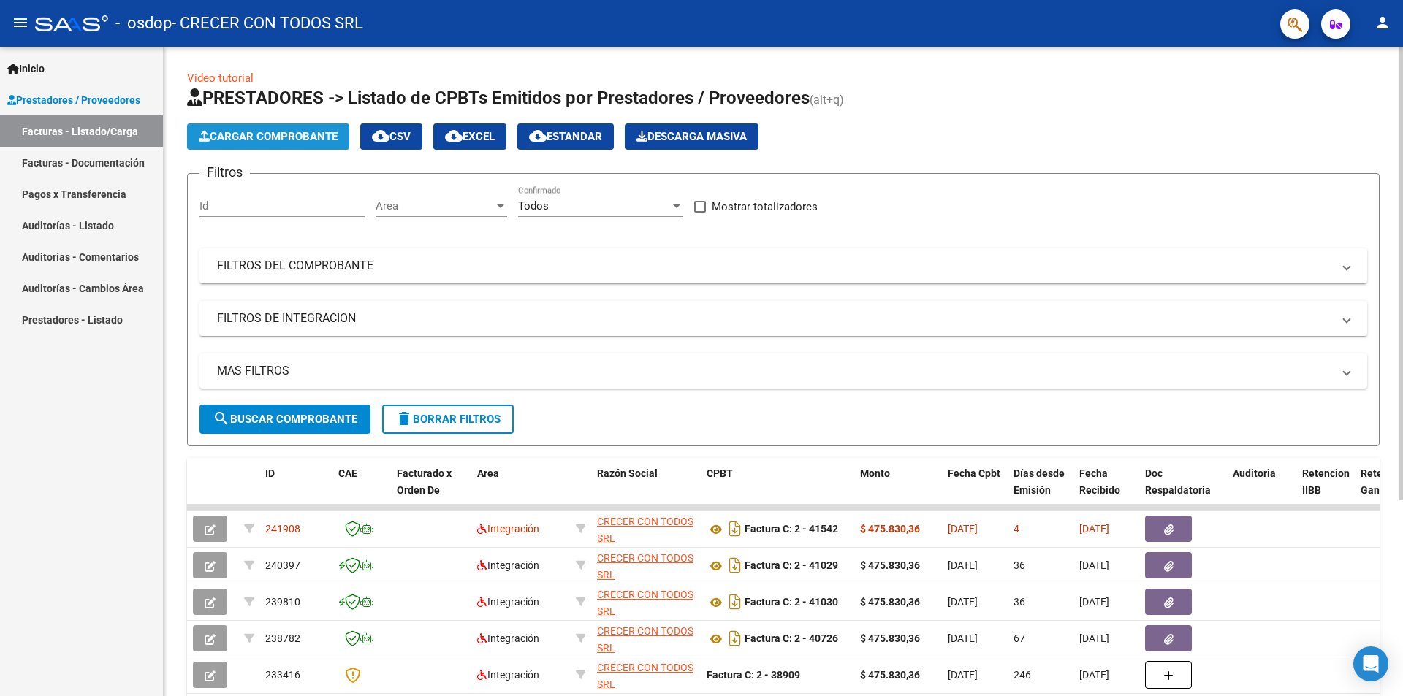
click at [284, 132] on span "Cargar Comprobante" at bounding box center [268, 136] width 139 height 13
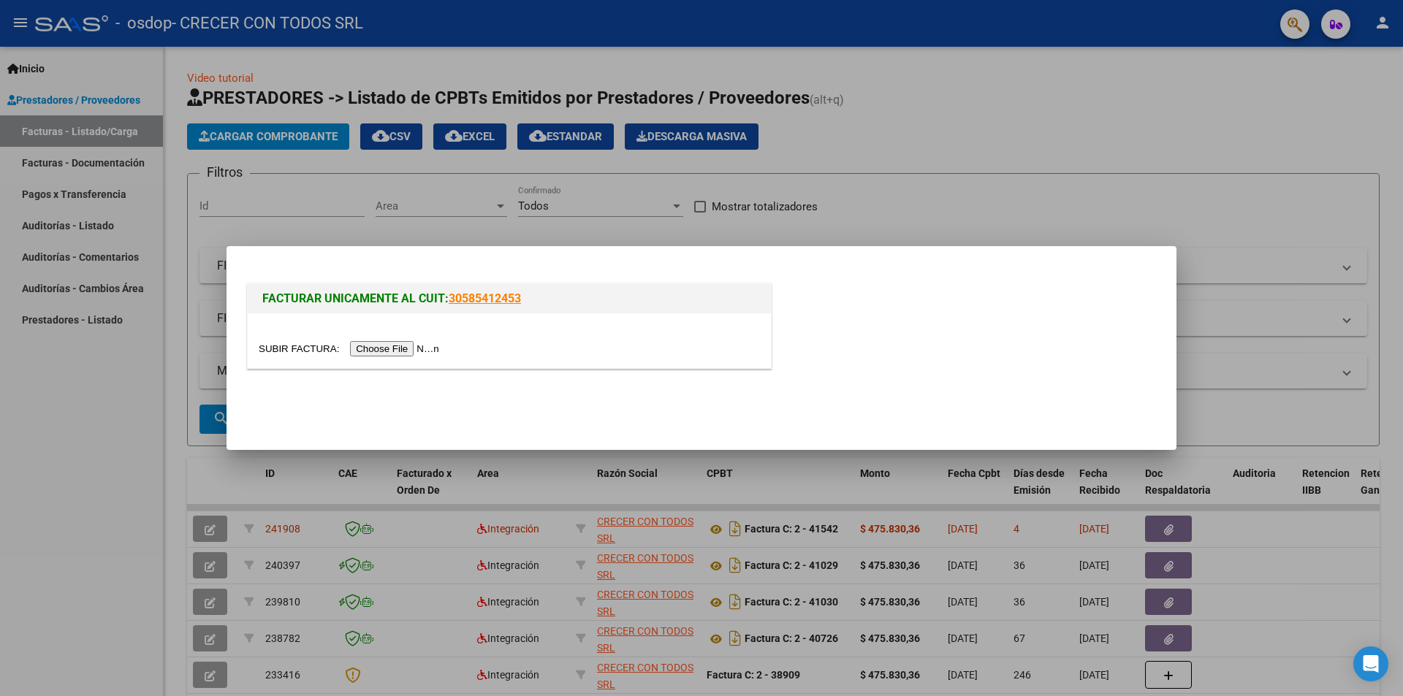
click at [398, 350] on input "file" at bounding box center [351, 348] width 185 height 15
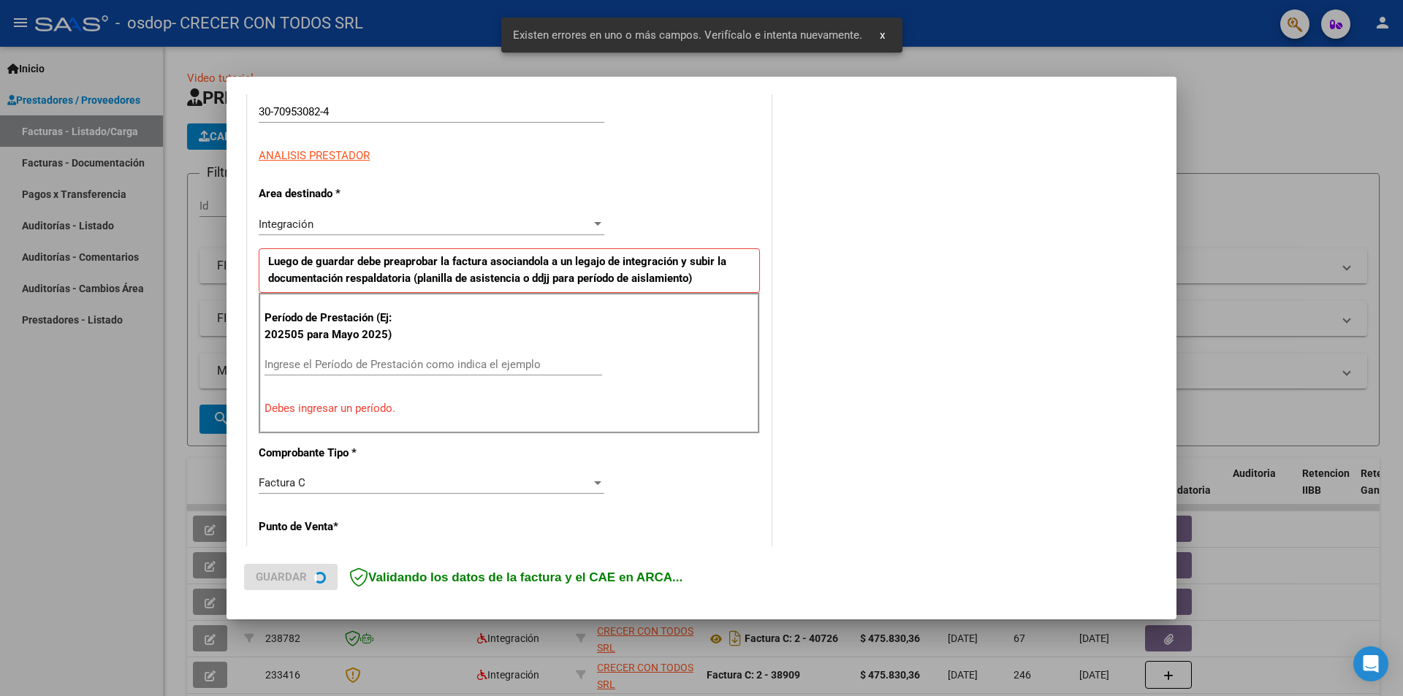
scroll to position [255, 0]
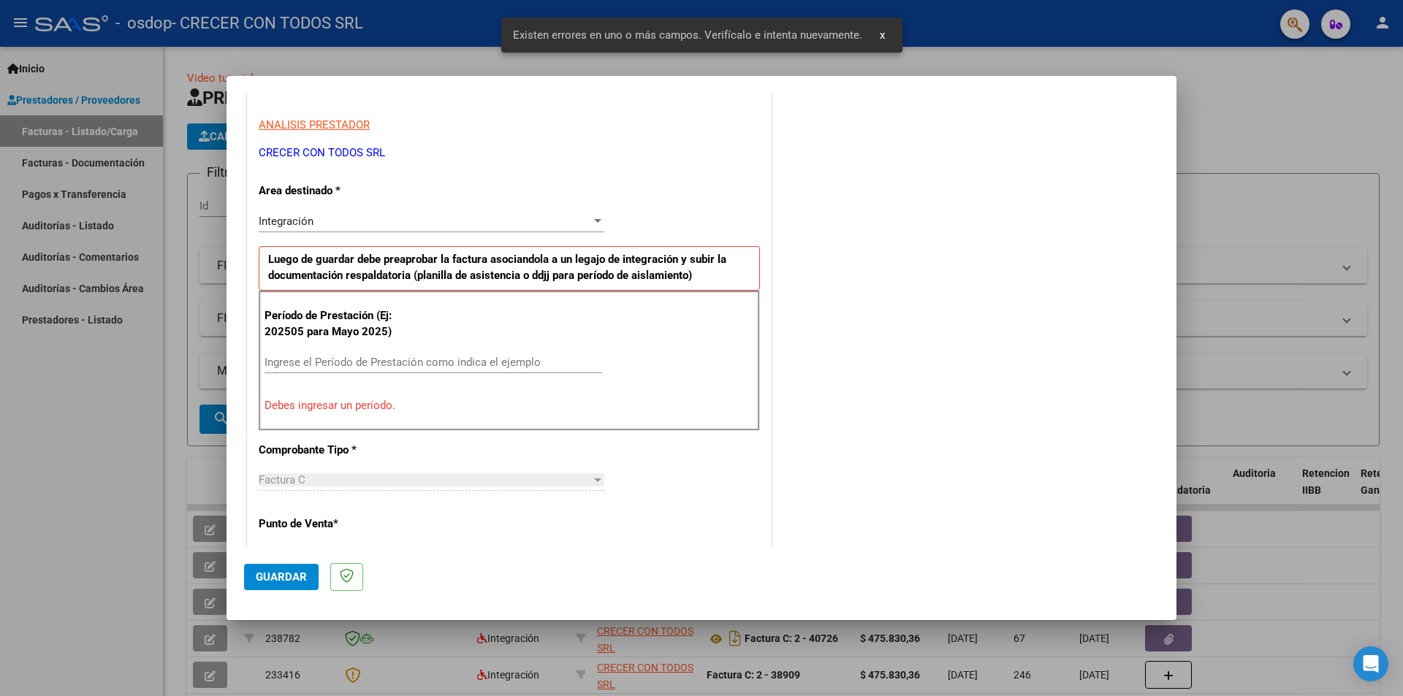
click at [407, 365] on input "Ingrese el Período de Prestación como indica el ejemplo" at bounding box center [434, 362] width 338 height 13
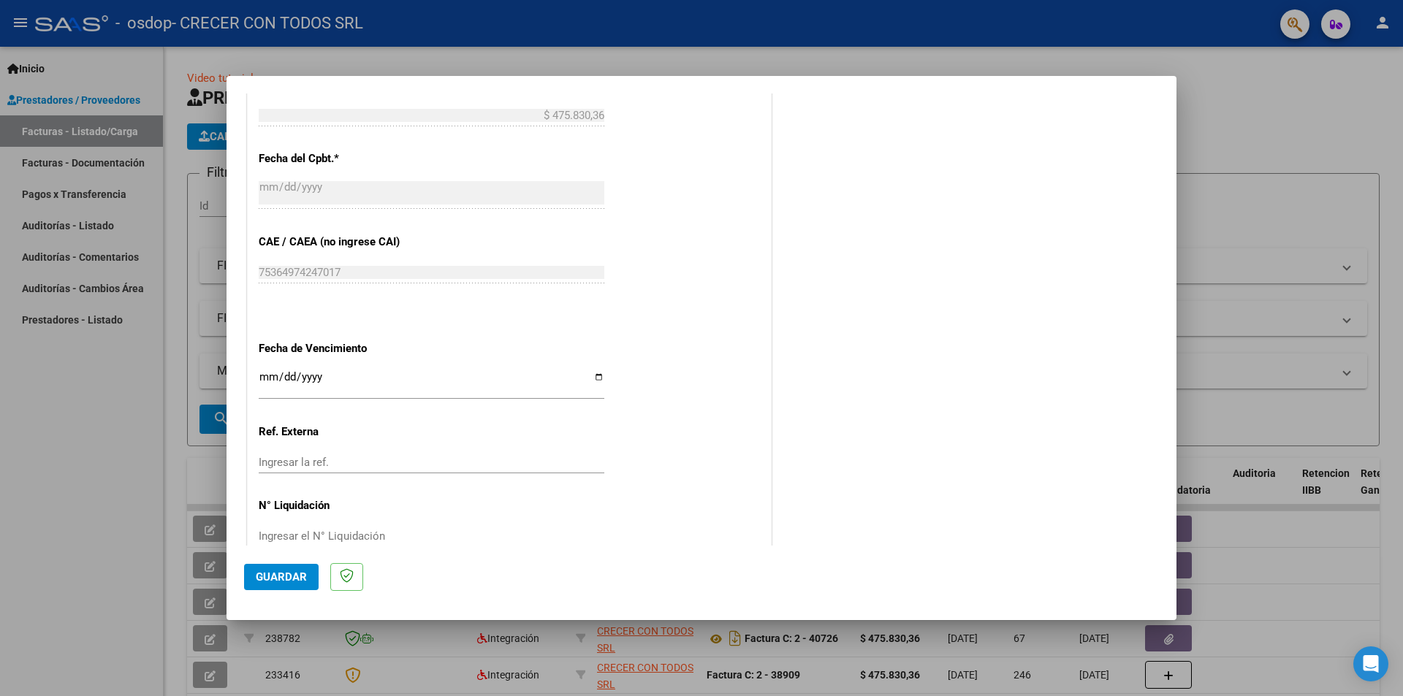
scroll to position [834, 0]
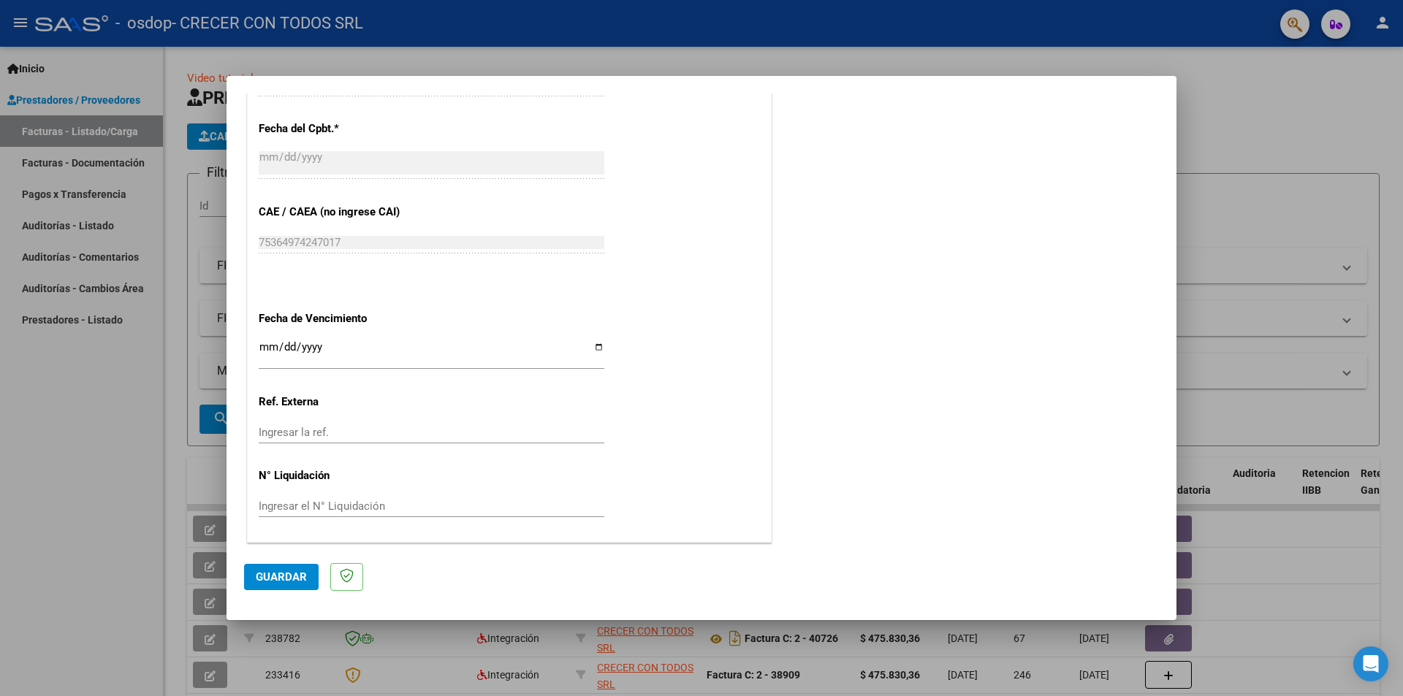
type input "202508"
click at [594, 346] on input "Ingresar la fecha" at bounding box center [432, 352] width 346 height 23
type input "[DATE]"
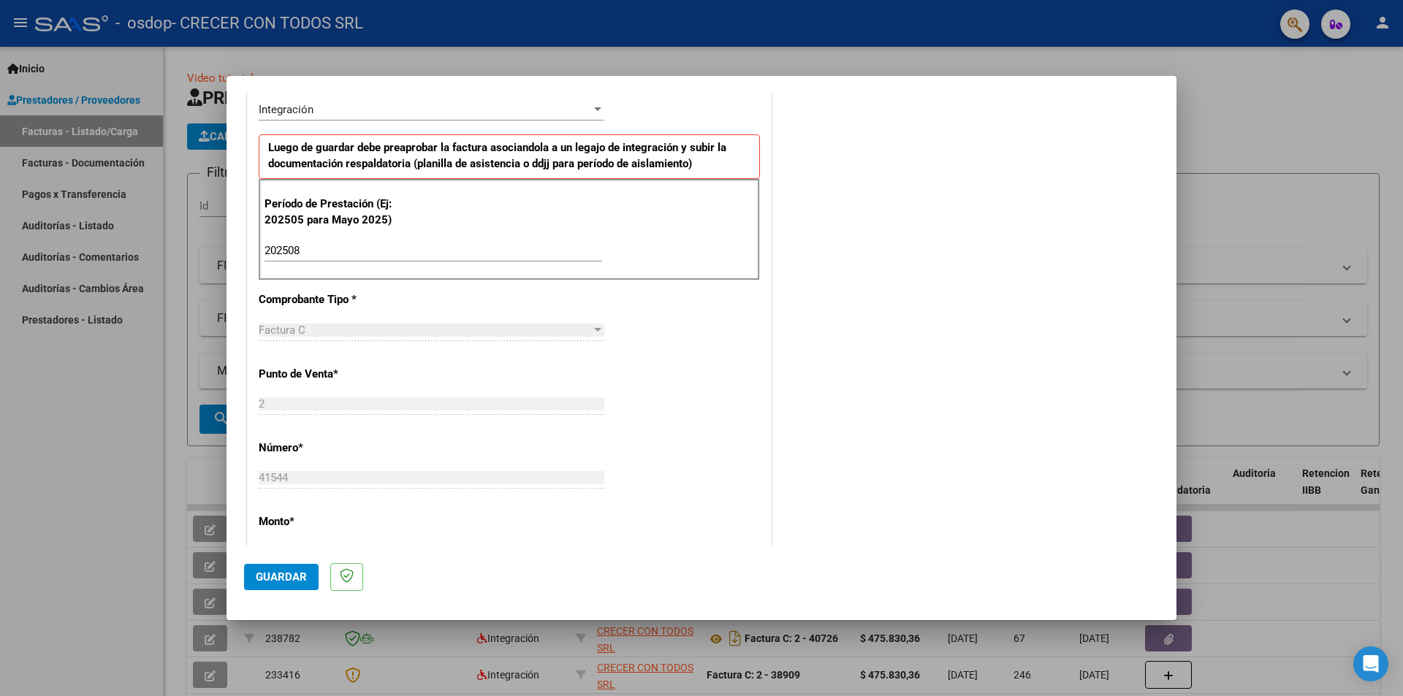
scroll to position [438, 0]
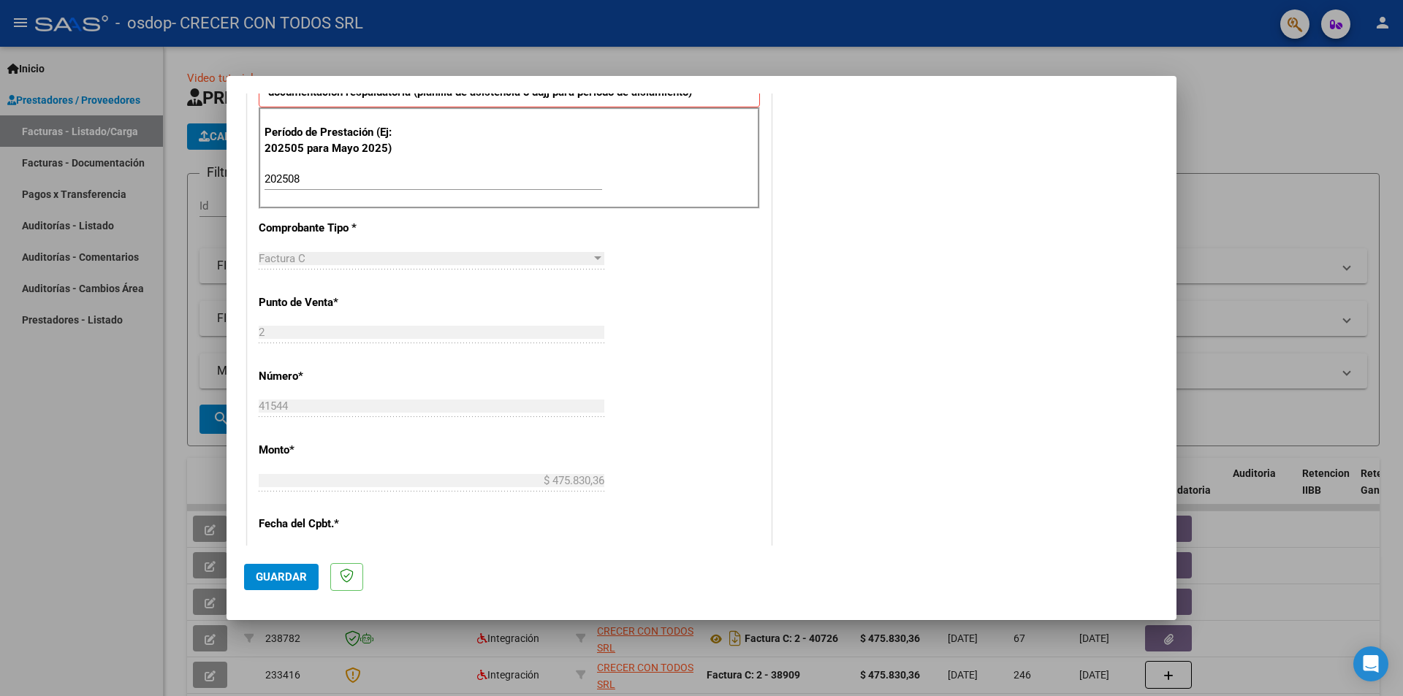
click at [277, 577] on span "Guardar" at bounding box center [281, 577] width 51 height 13
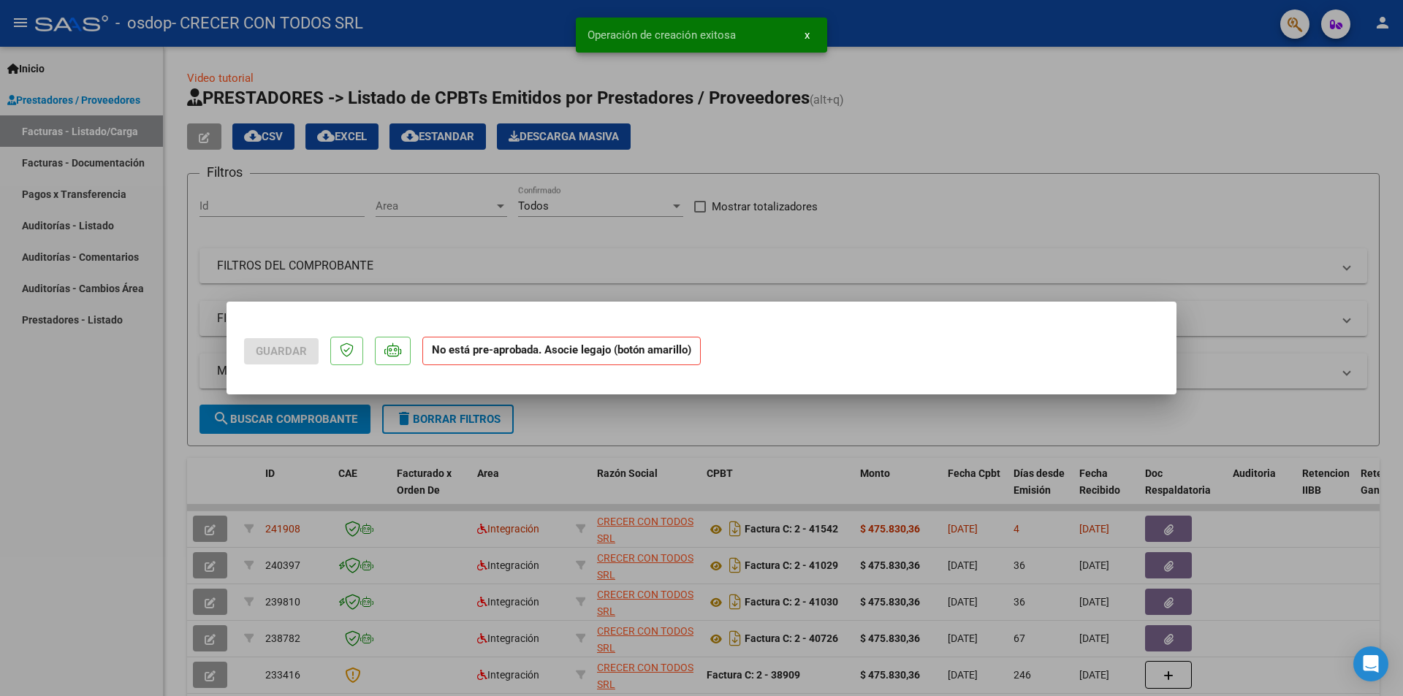
scroll to position [0, 0]
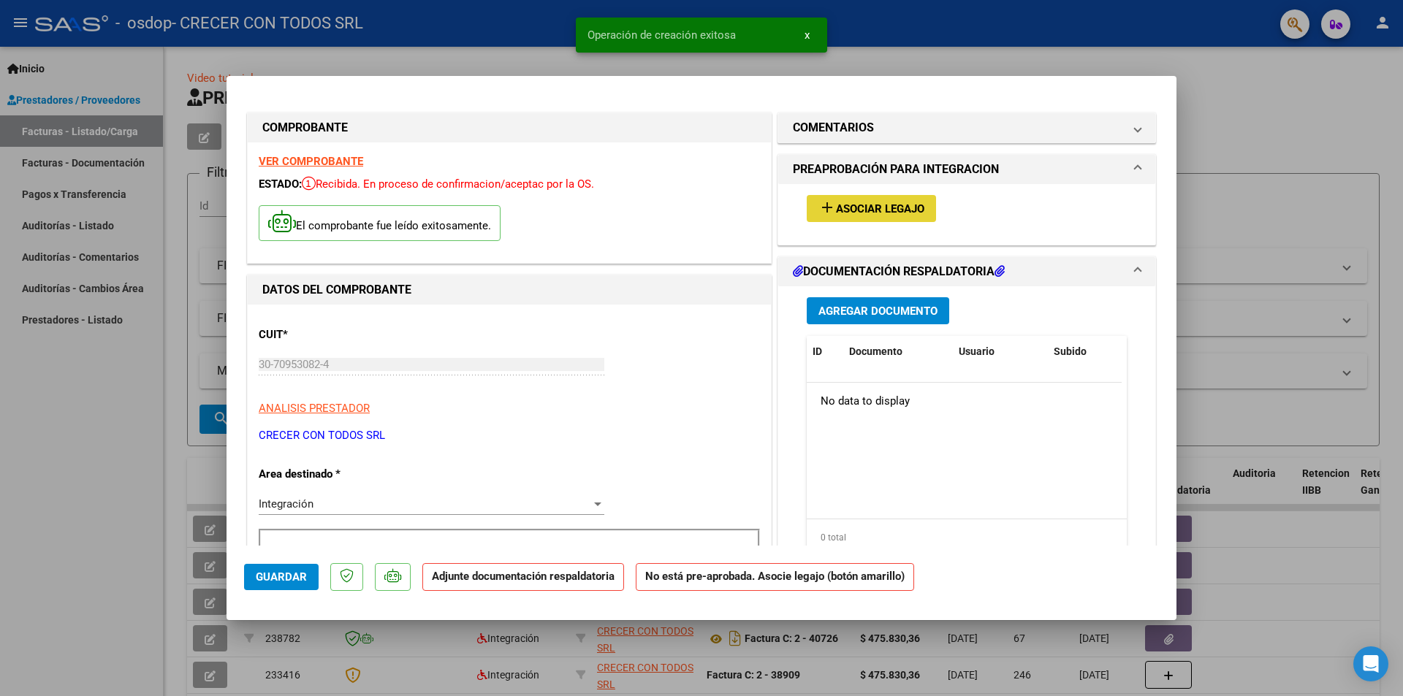
click at [893, 205] on span "Asociar Legajo" at bounding box center [880, 208] width 88 height 13
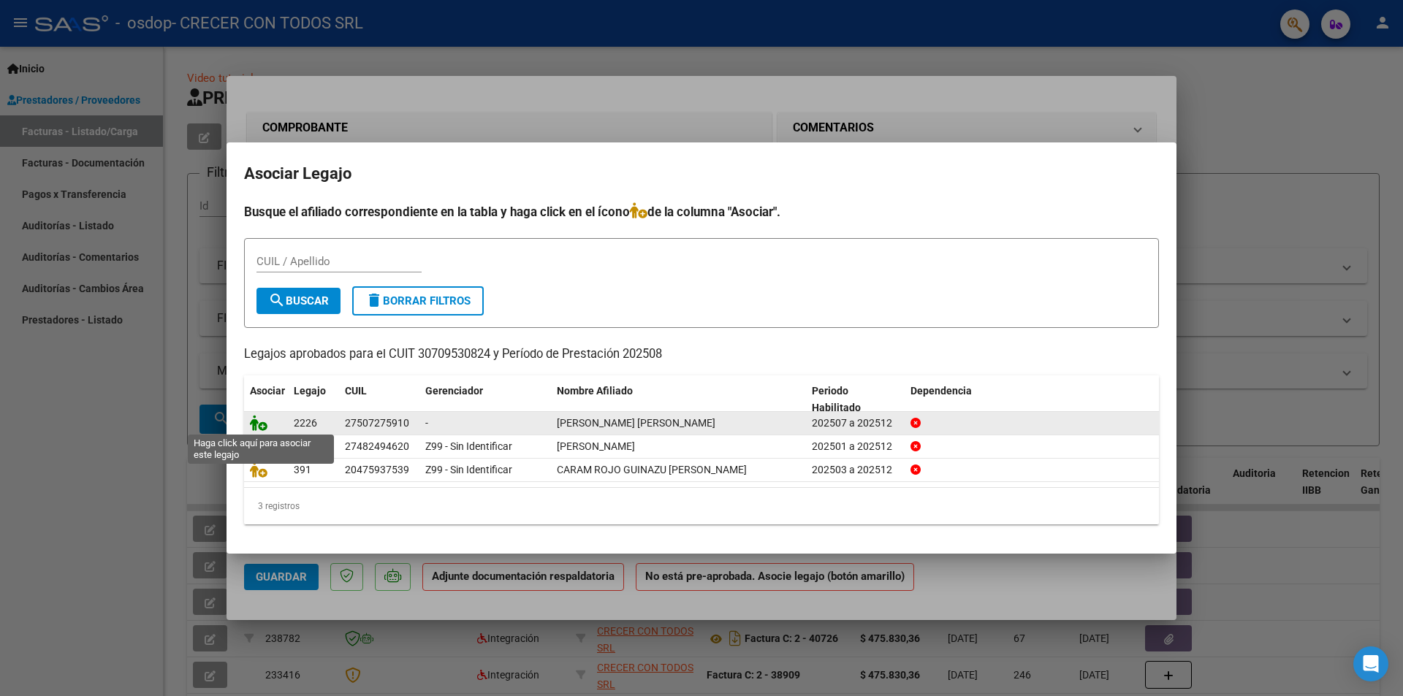
click at [253, 419] on icon at bounding box center [259, 423] width 18 height 16
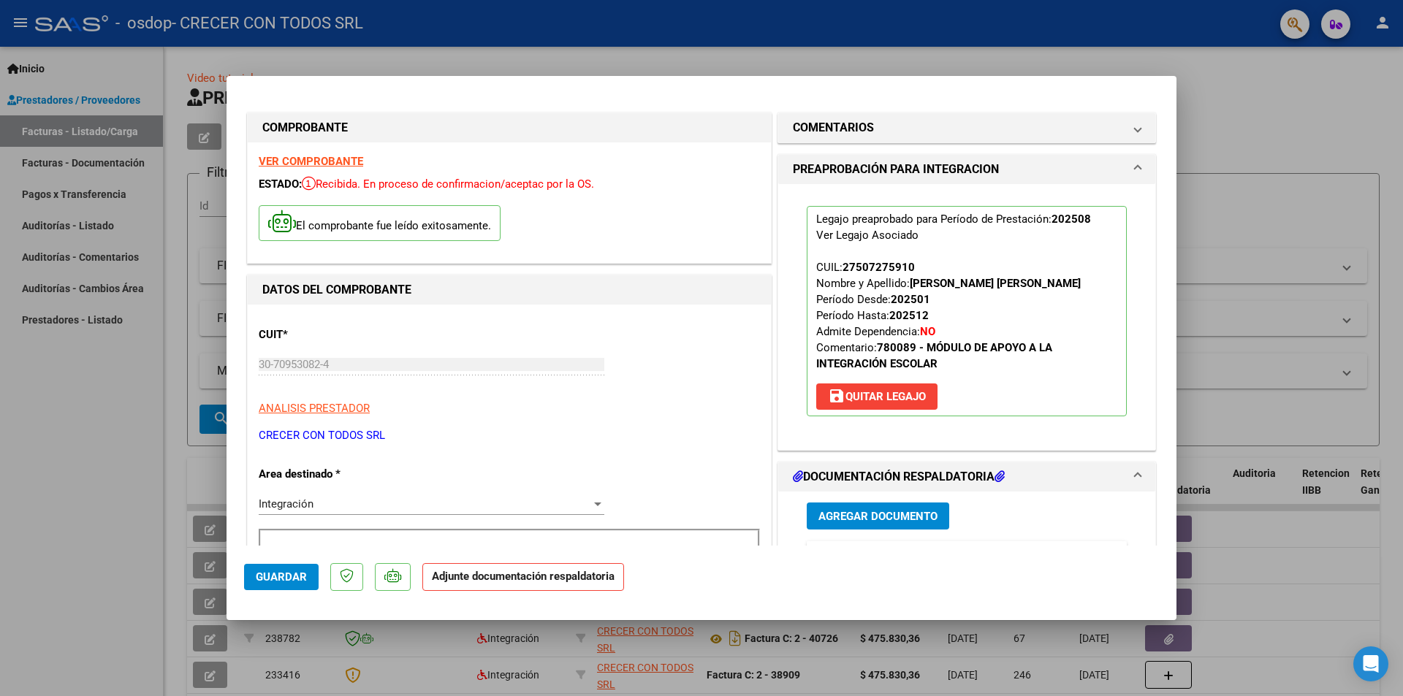
click at [879, 523] on span "Agregar Documento" at bounding box center [877, 516] width 119 height 13
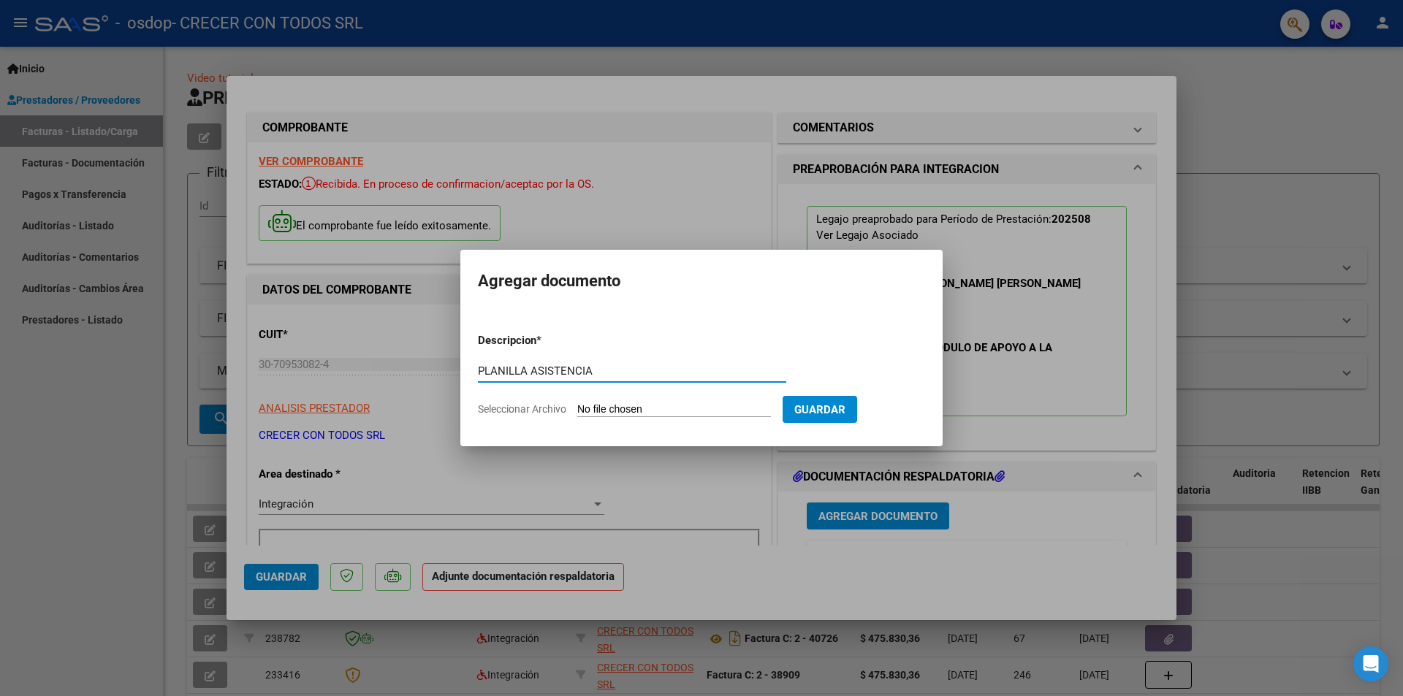
type input "PLANILLA ASISTENCIA"
click at [643, 414] on input "Seleccionar Archivo" at bounding box center [674, 410] width 194 height 14
type input "C:\fakepath\PA OSDOP [PERSON_NAME] 2025.pdf"
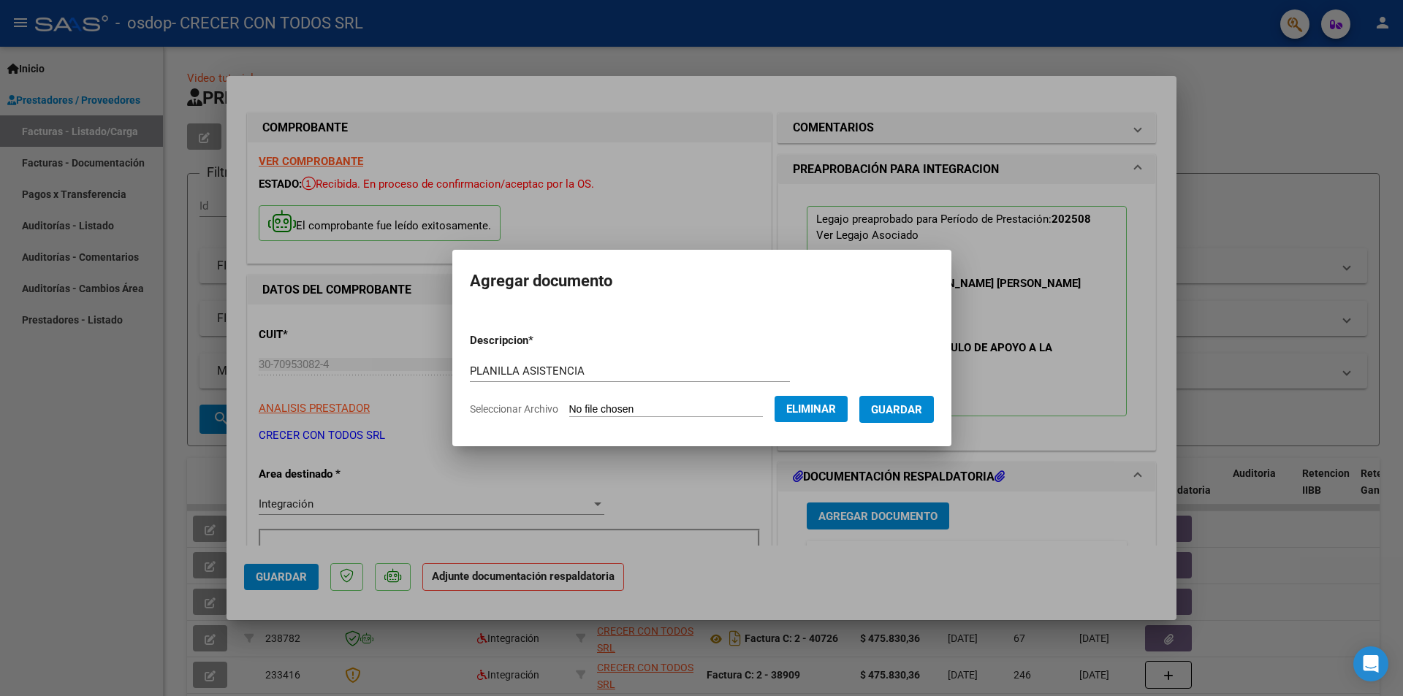
click at [921, 412] on span "Guardar" at bounding box center [896, 409] width 51 height 13
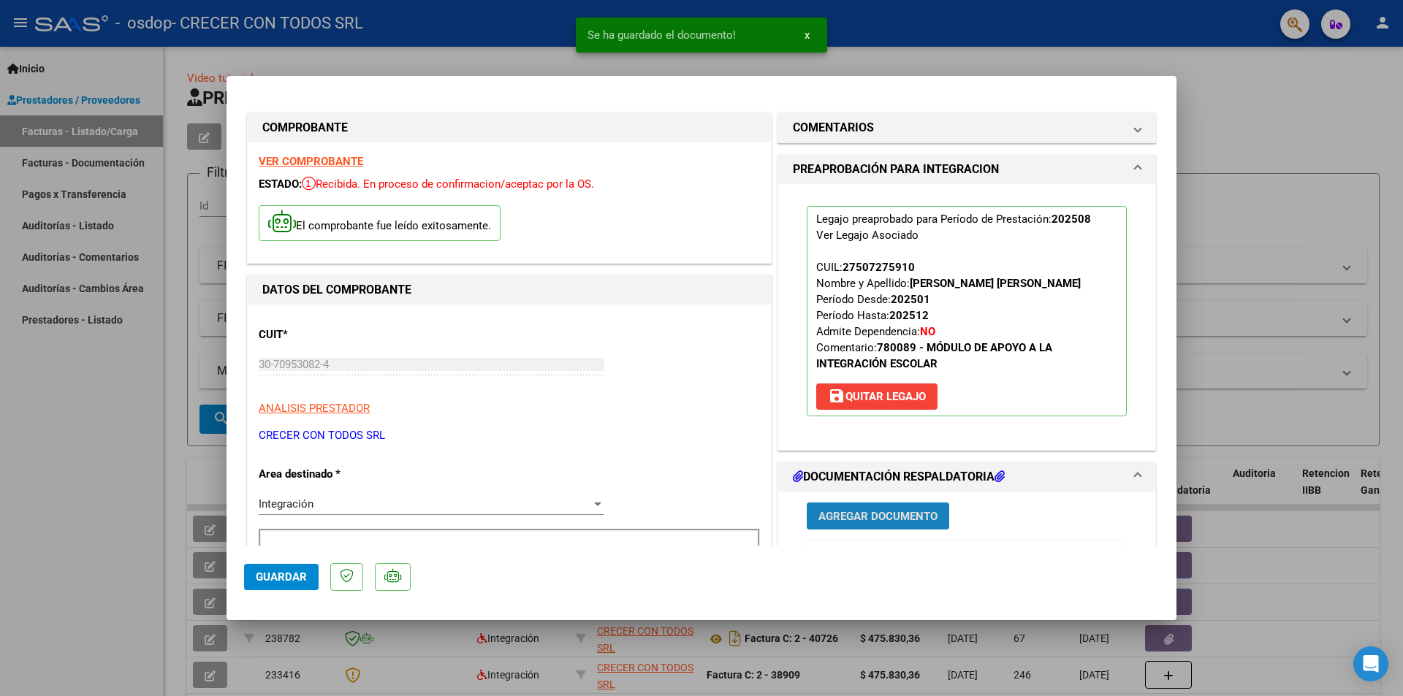
click at [875, 523] on span "Agregar Documento" at bounding box center [877, 516] width 119 height 13
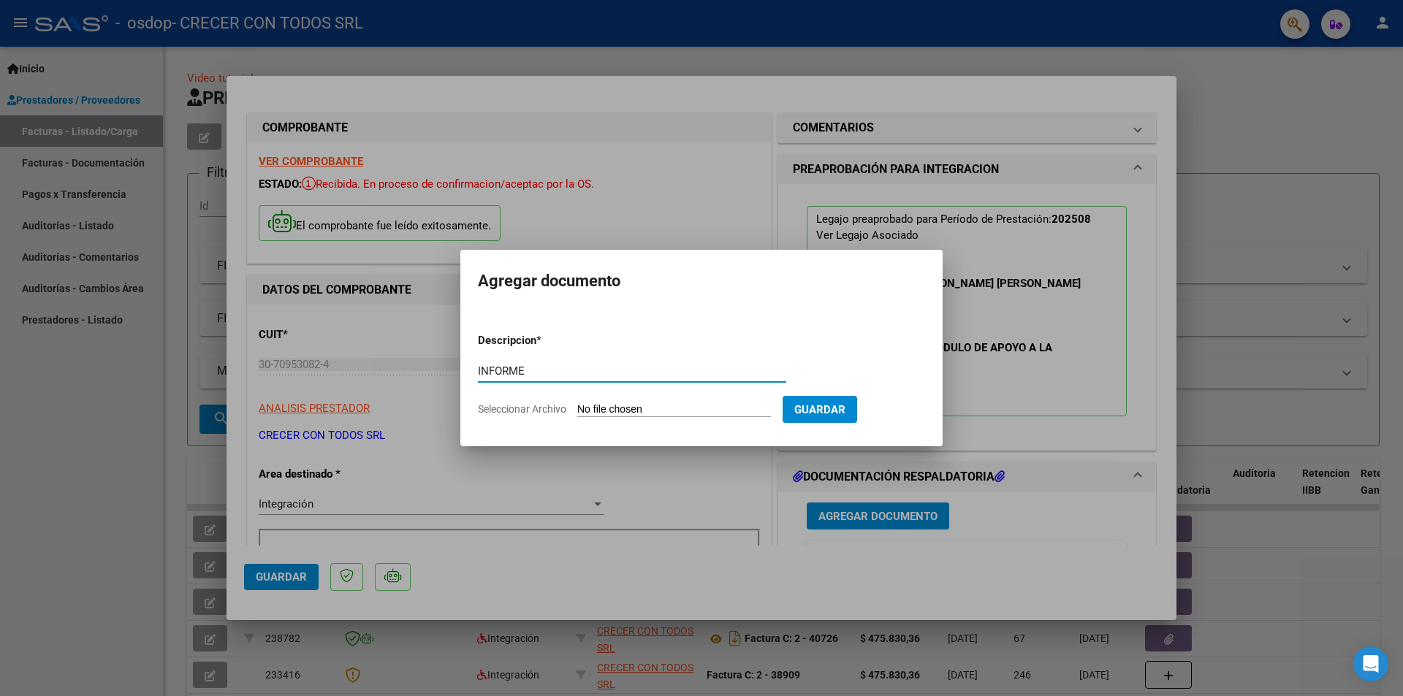
type input "INFORME"
click at [708, 406] on input "Seleccionar Archivo" at bounding box center [674, 410] width 194 height 14
type input "C:\fakepath\INF OSDOP [PERSON_NAME] 2025.pdf"
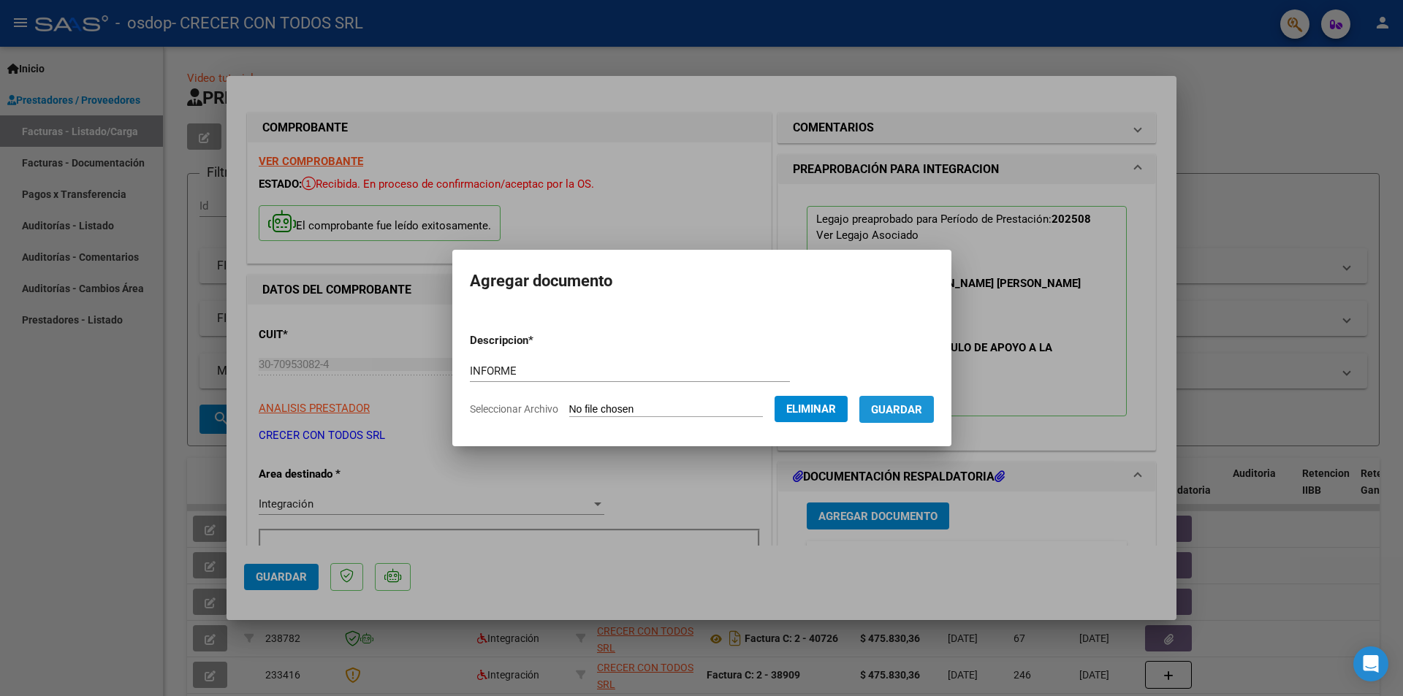
click at [907, 412] on span "Guardar" at bounding box center [896, 409] width 51 height 13
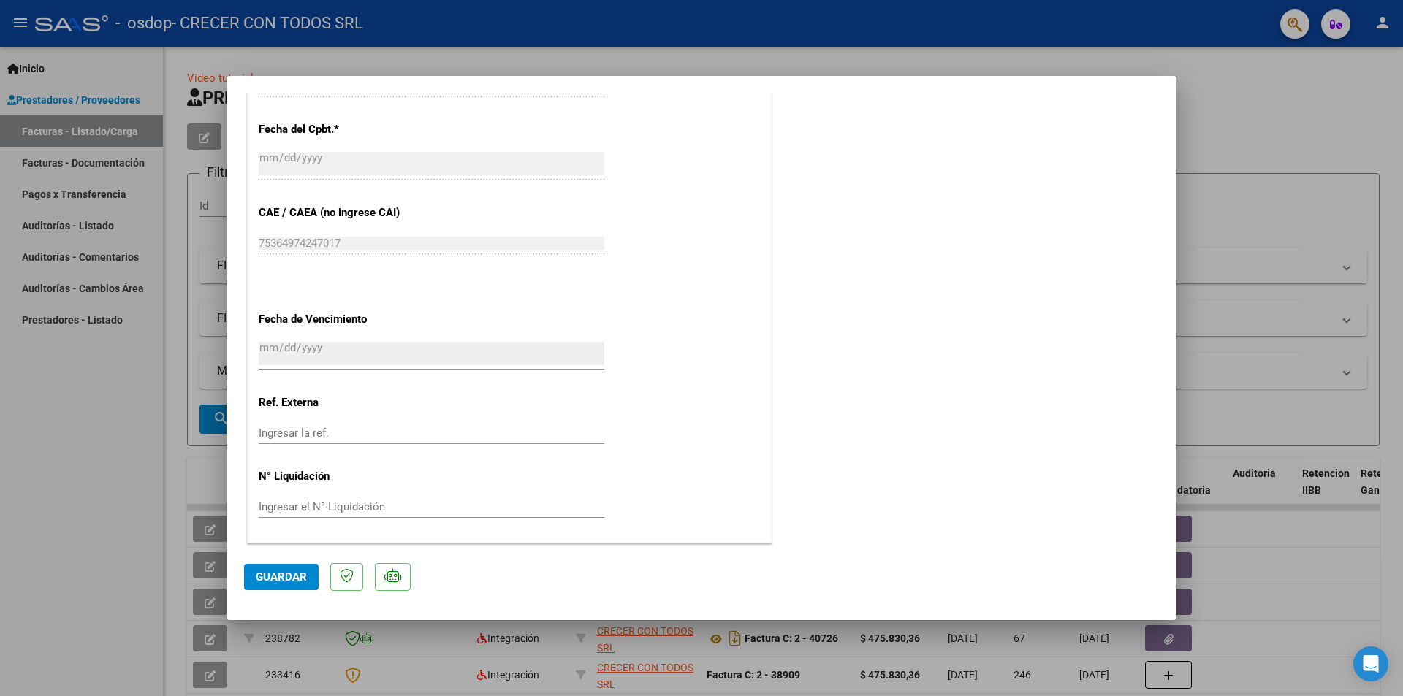
scroll to position [856, 0]
click at [262, 575] on span "Guardar" at bounding box center [281, 577] width 51 height 13
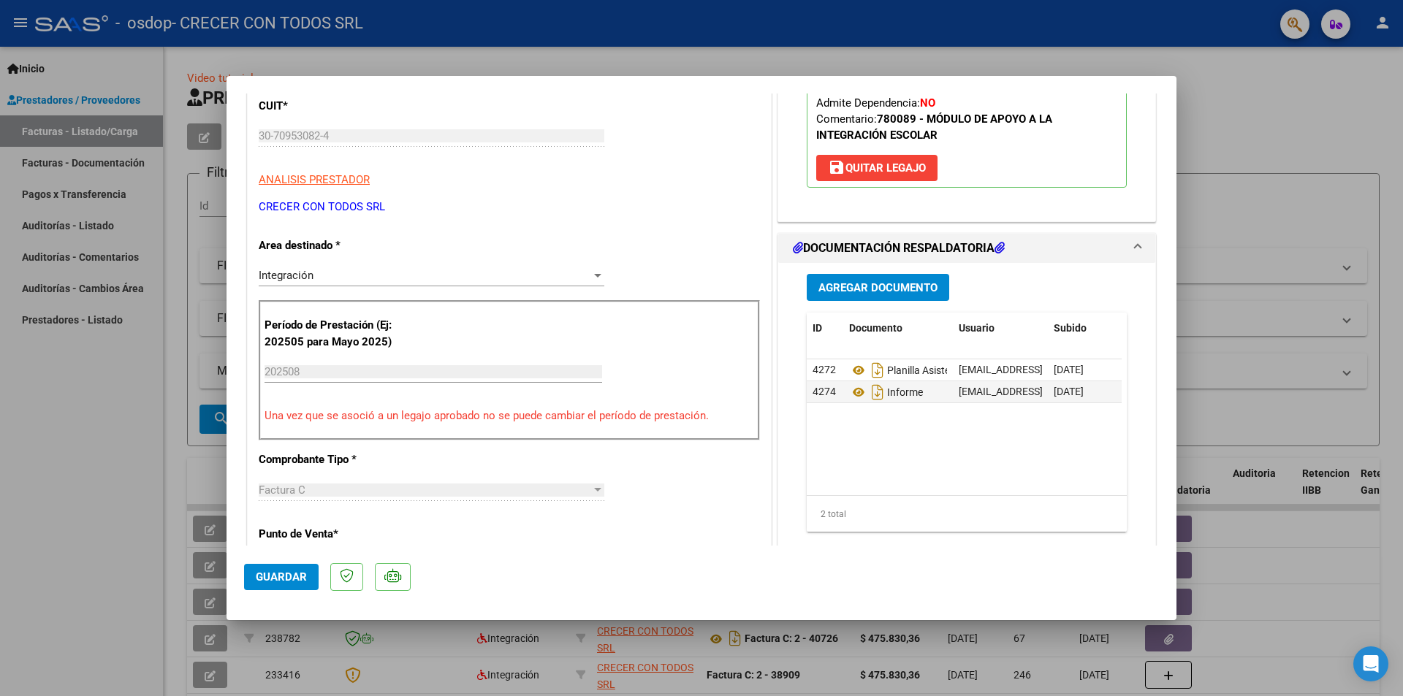
scroll to position [52, 0]
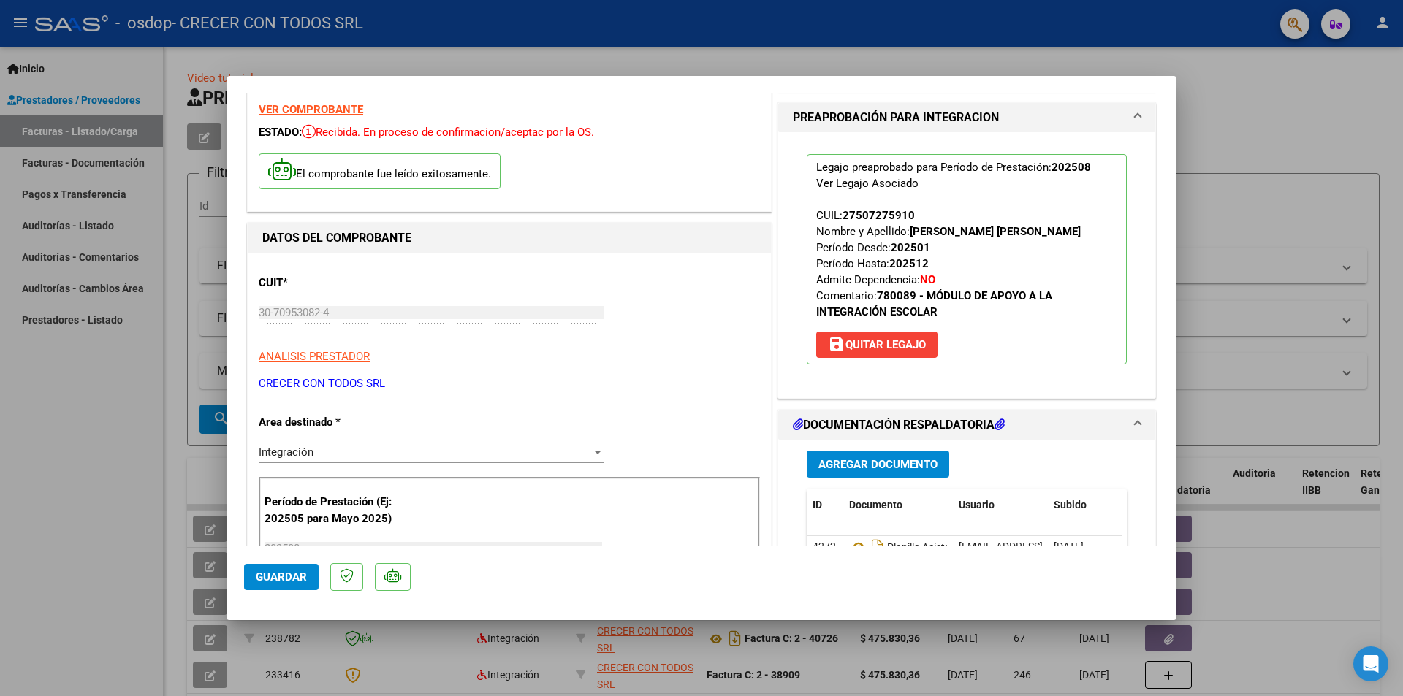
click at [1306, 84] on div at bounding box center [701, 348] width 1403 height 696
